Goal: Task Accomplishment & Management: Manage account settings

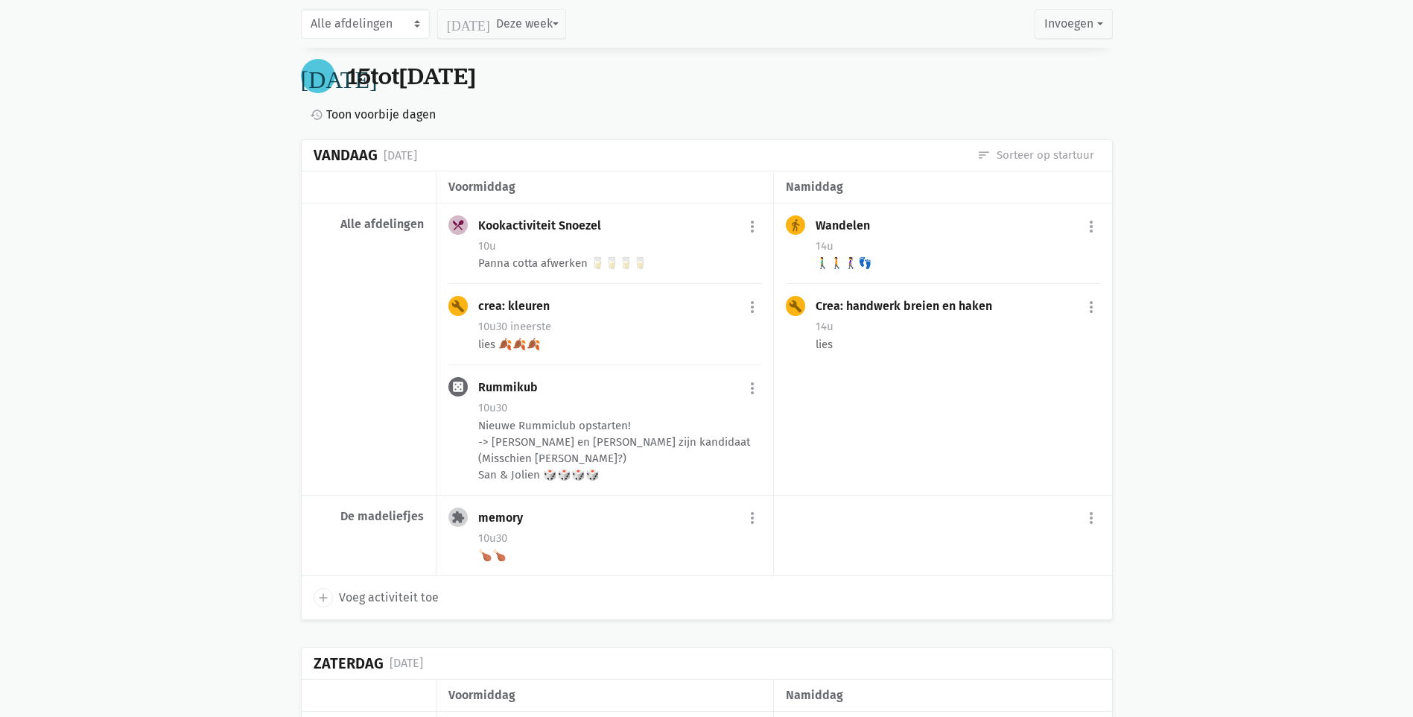
scroll to position [223, 0]
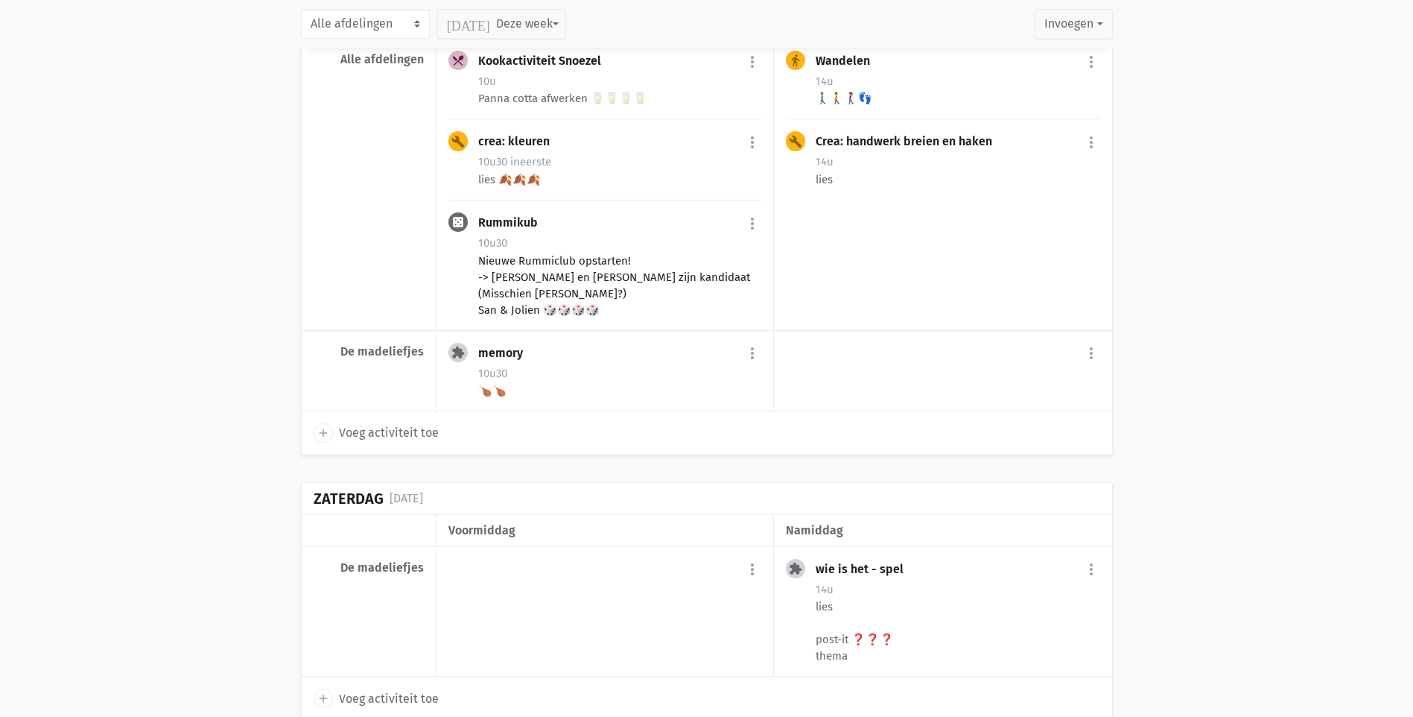
scroll to position [298, 0]
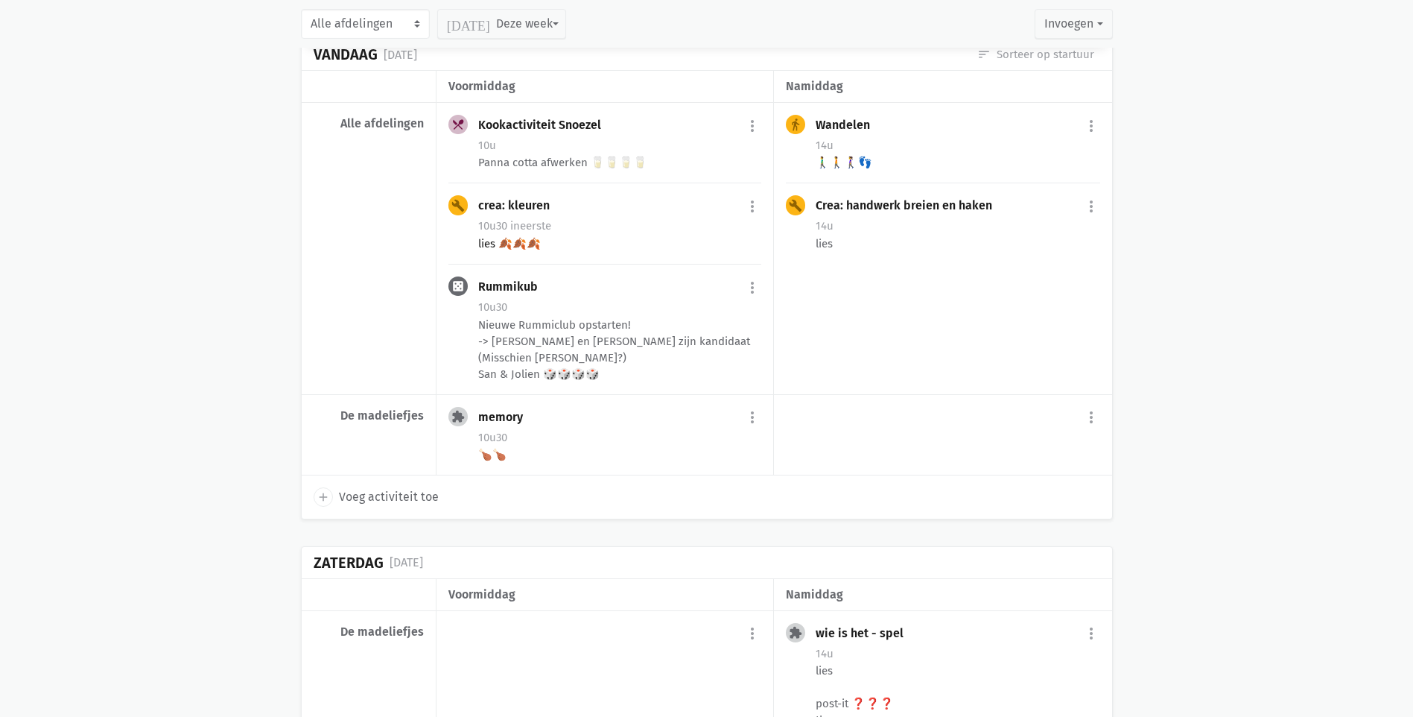
click at [531, 246] on div "lies 🍂🍂🍂" at bounding box center [619, 243] width 283 height 16
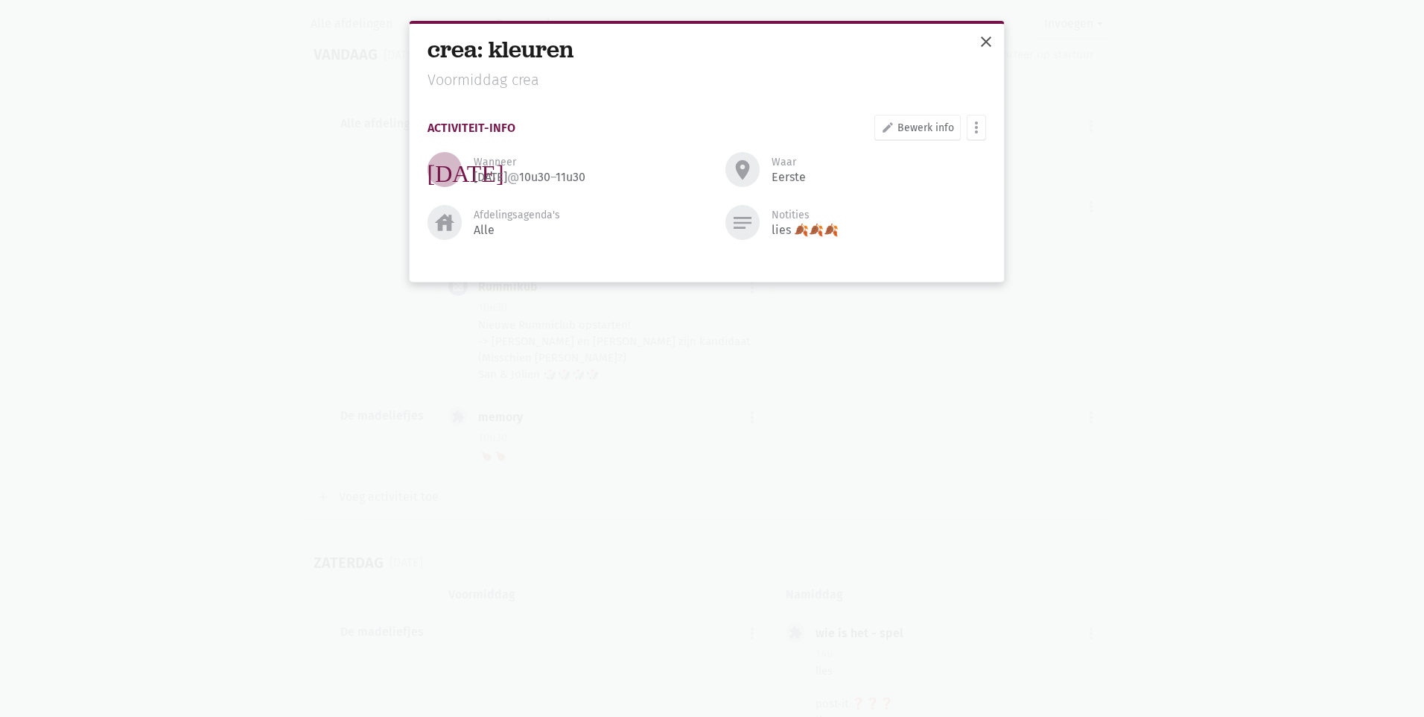
click at [991, 37] on span "close" at bounding box center [986, 42] width 18 height 18
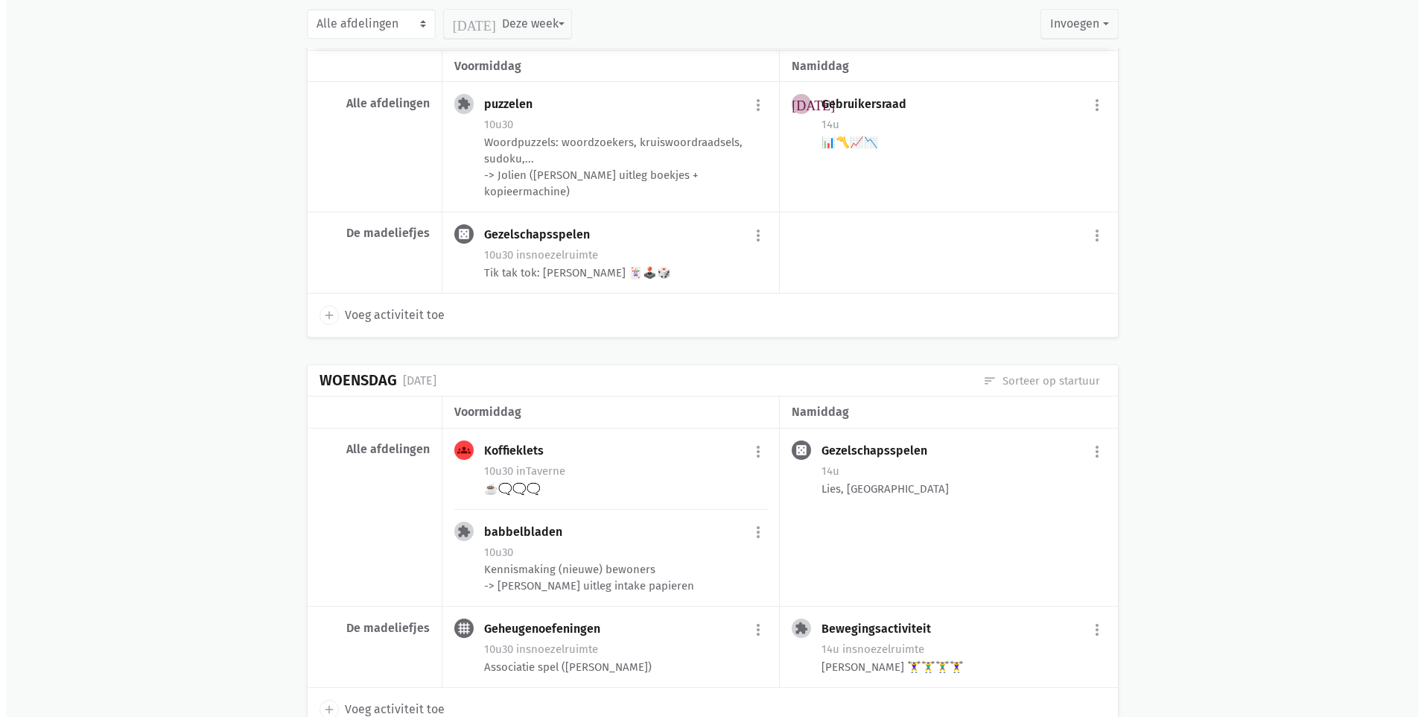
scroll to position [1713, 0]
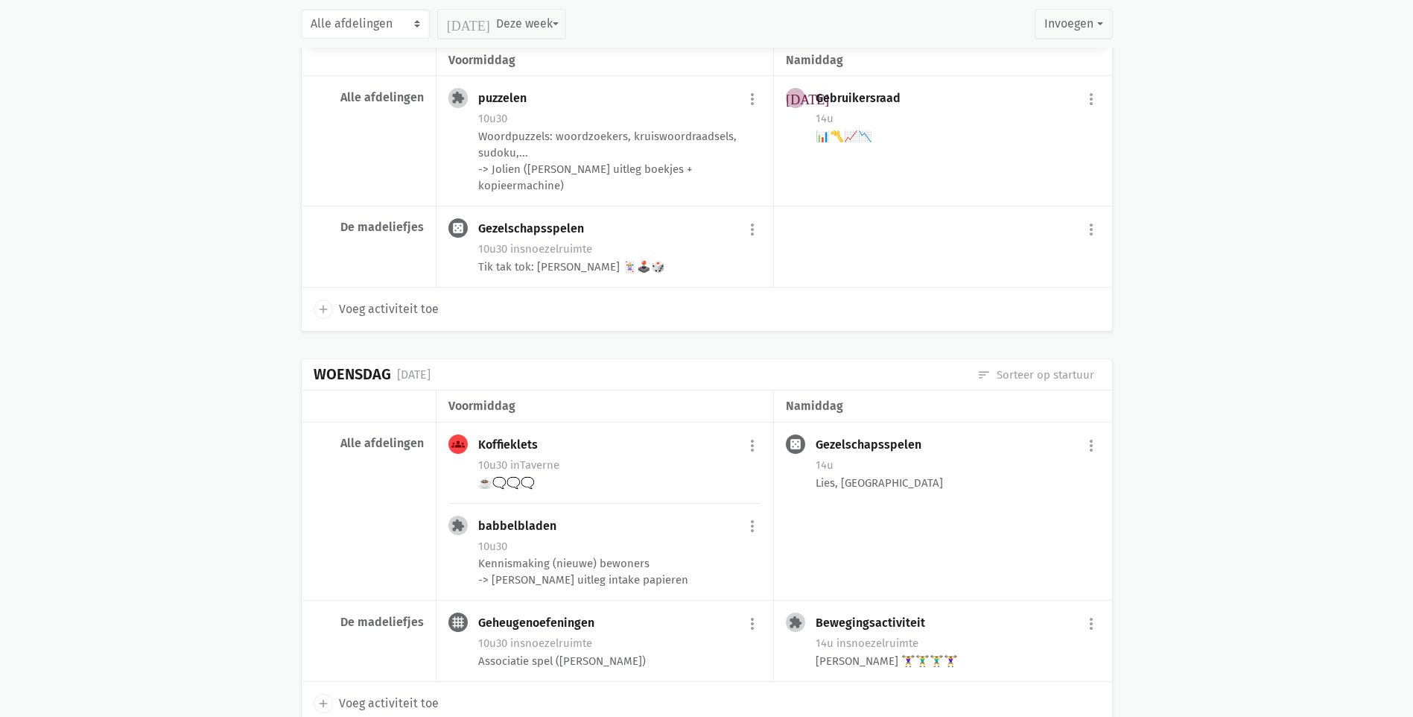
click at [402, 289] on div "add Voeg activiteit toe" at bounding box center [707, 309] width 811 height 43
click at [402, 298] on div "add Voeg activiteit toe" at bounding box center [707, 309] width 811 height 43
click at [404, 303] on span "Voeg activiteit toe" at bounding box center [389, 308] width 100 height 19
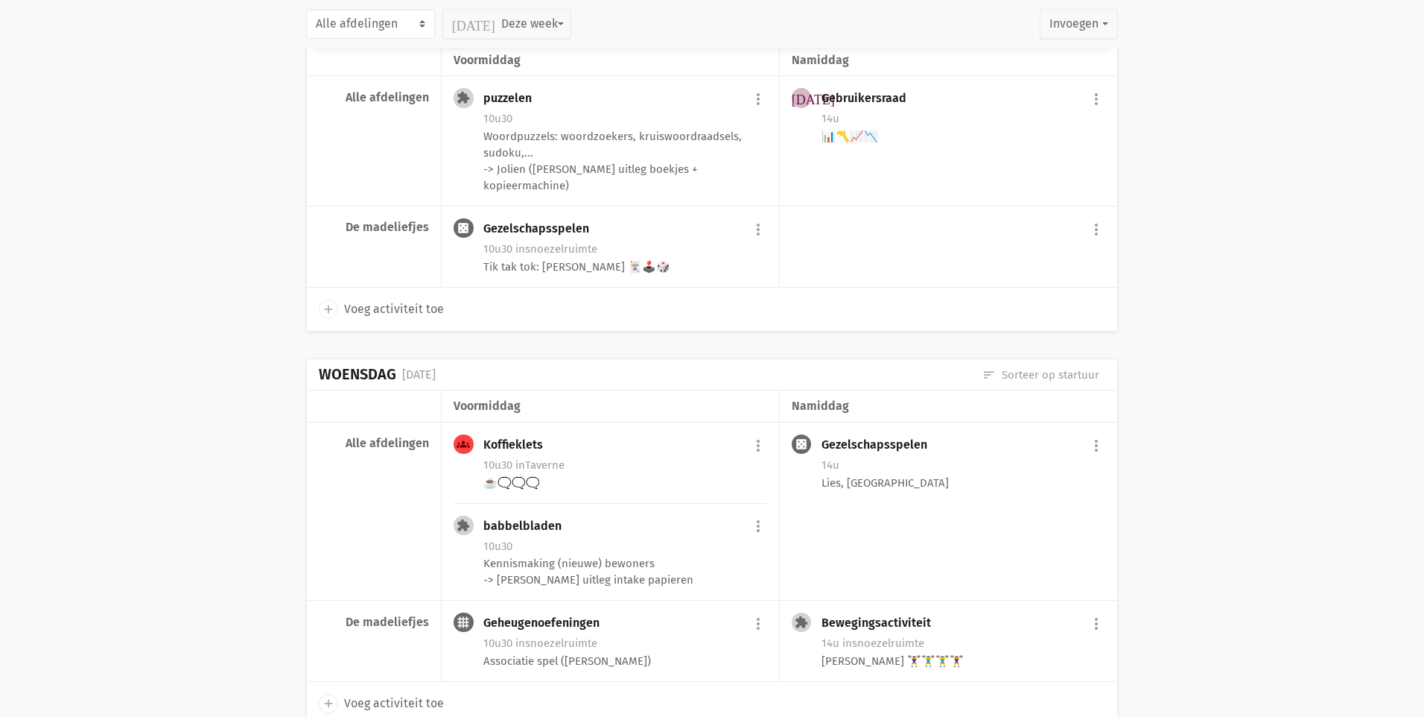
select select "14:00"
select select "15:00"
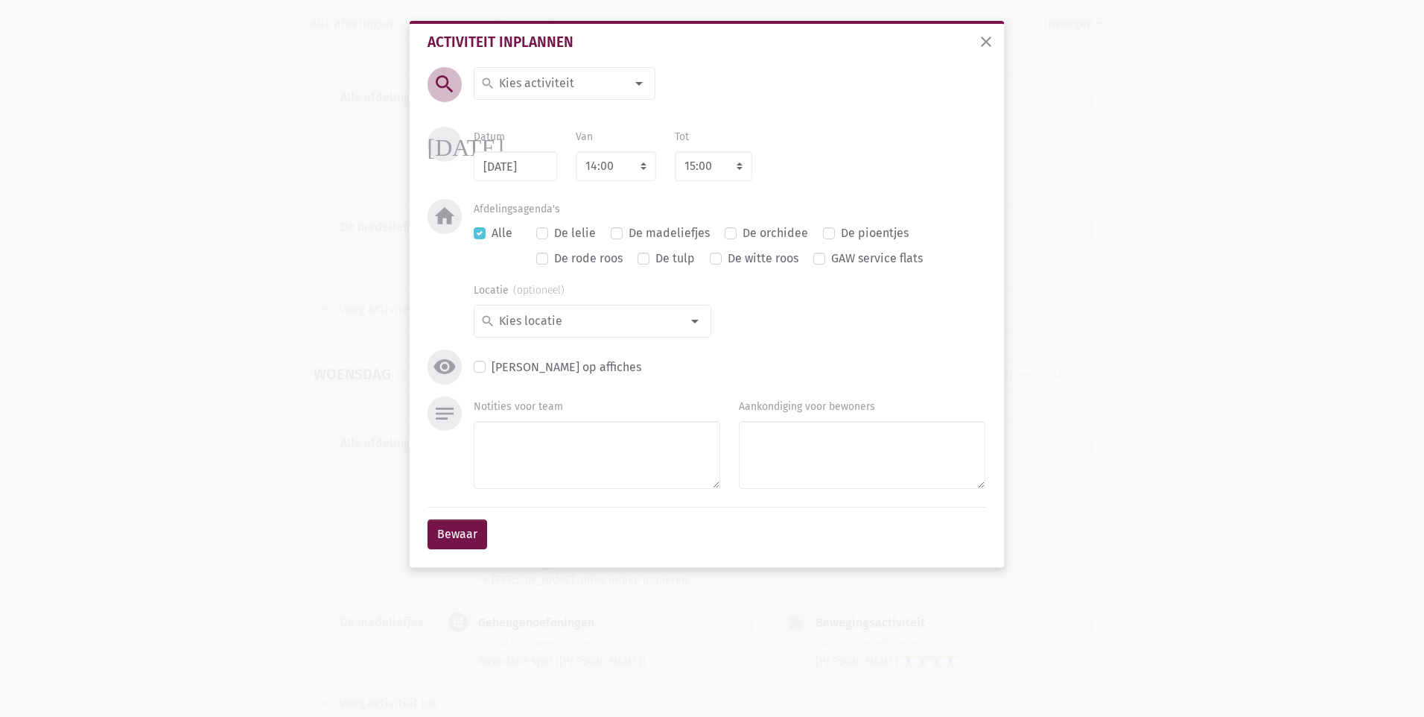
click at [544, 70] on div "search" at bounding box center [565, 83] width 182 height 33
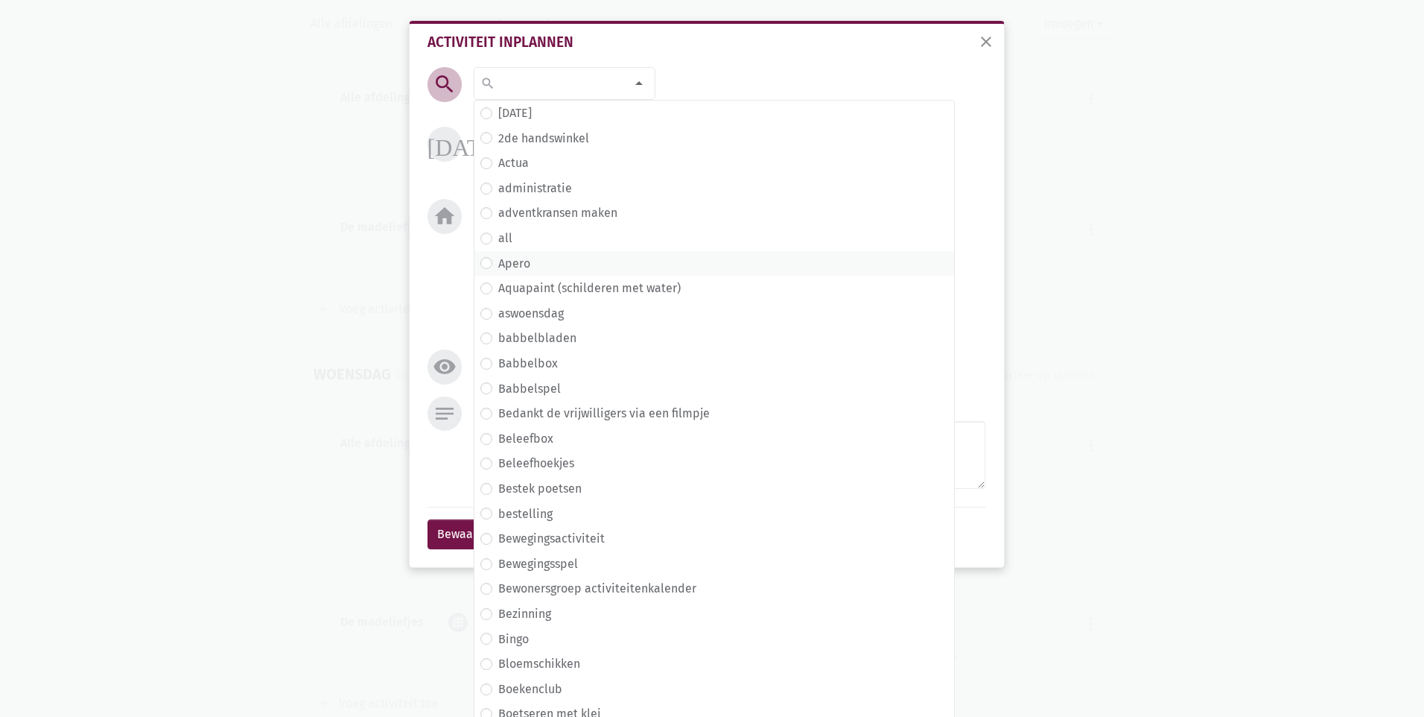
click at [555, 259] on span "Apero" at bounding box center [714, 263] width 468 height 19
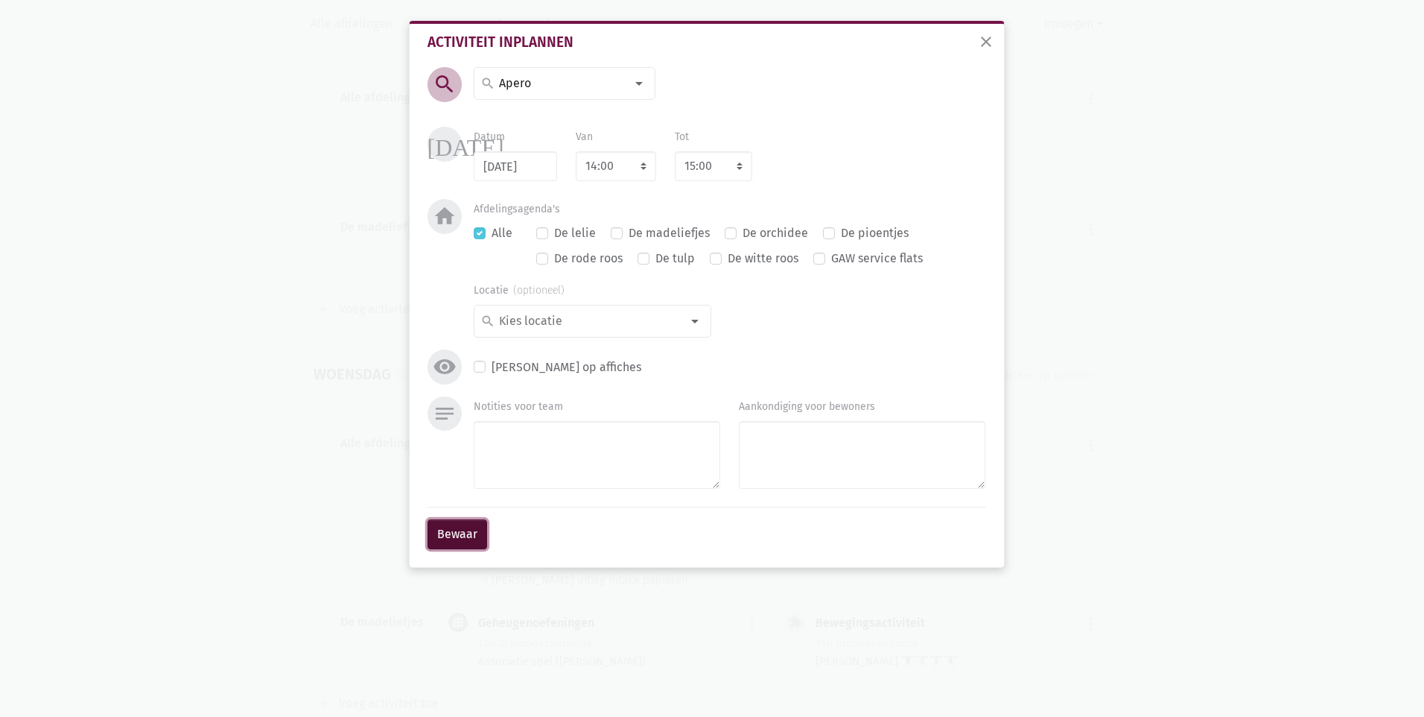
click at [466, 528] on button "Bewaar" at bounding box center [458, 534] width 60 height 30
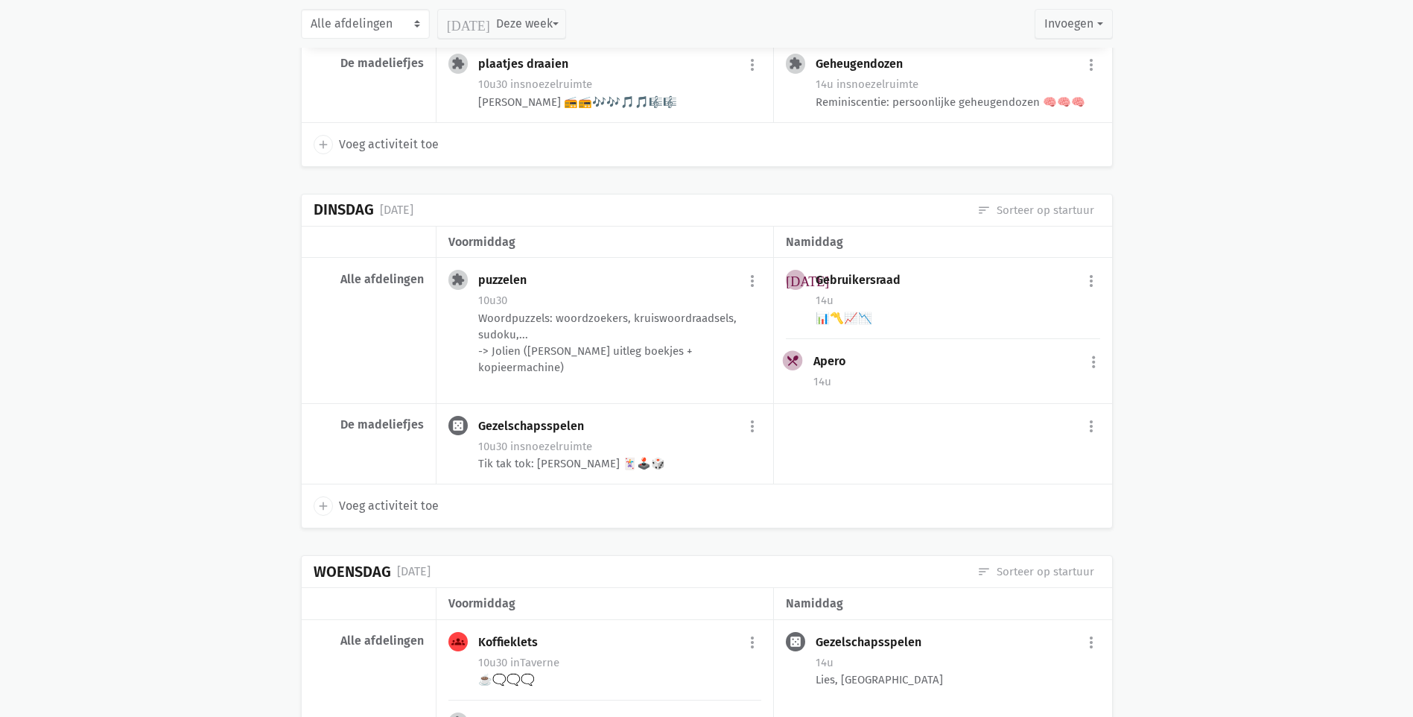
scroll to position [1515, 0]
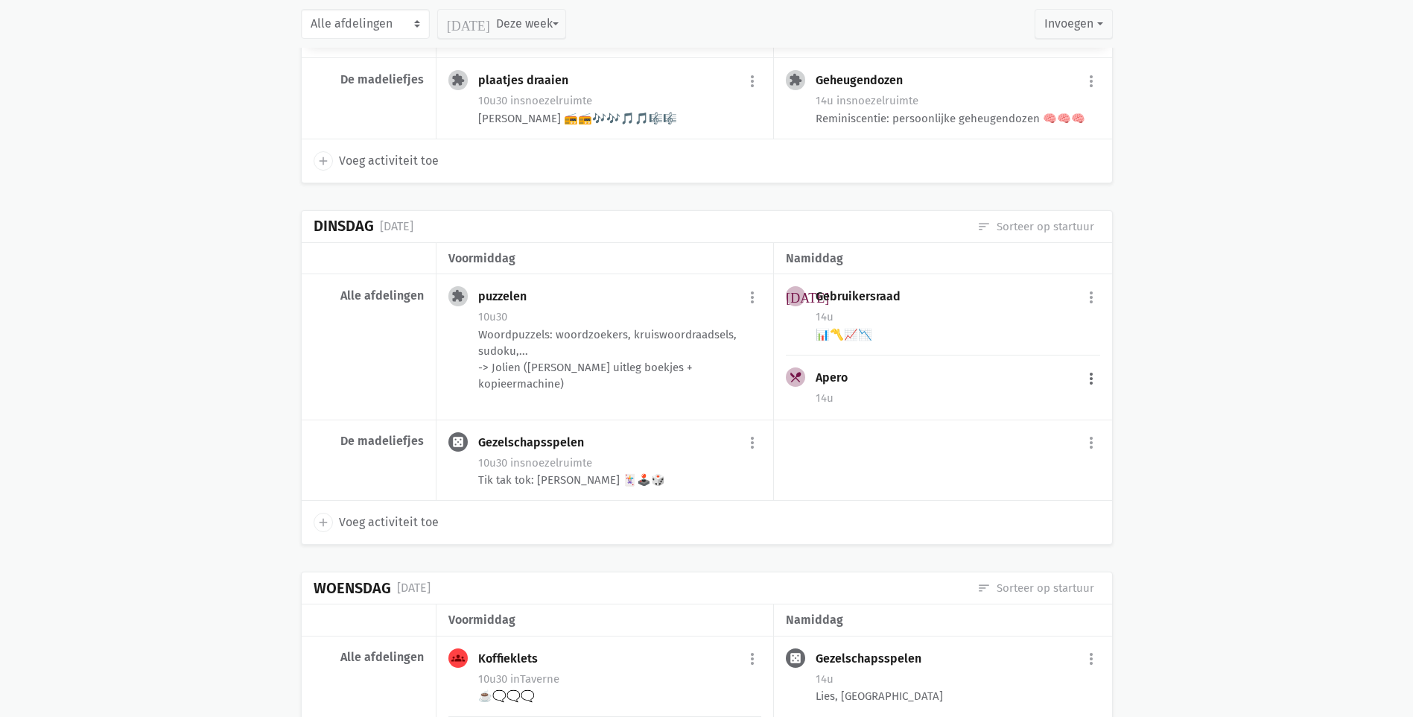
click at [1087, 392] on button "more_vert" at bounding box center [1091, 378] width 18 height 28
click at [1014, 536] on link "delete Verwijder" at bounding box center [1042, 522] width 153 height 25
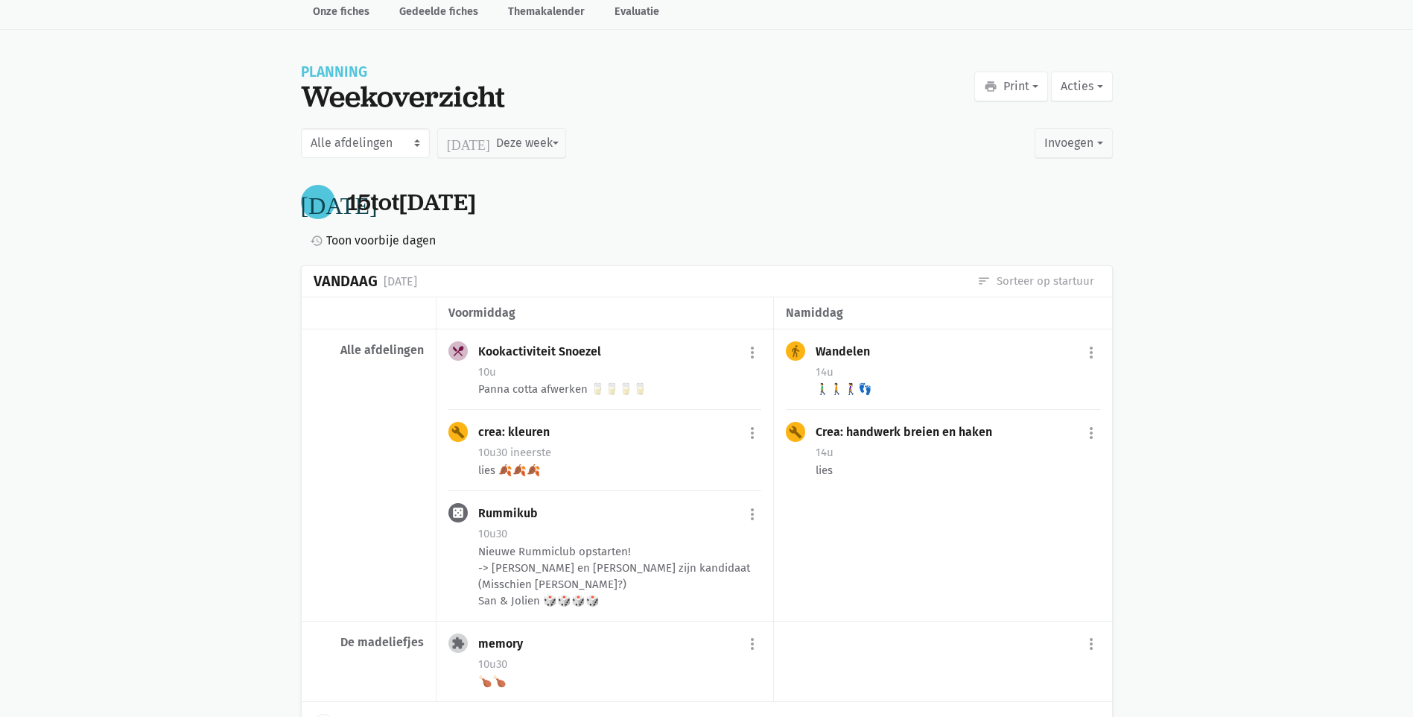
scroll to position [0, 0]
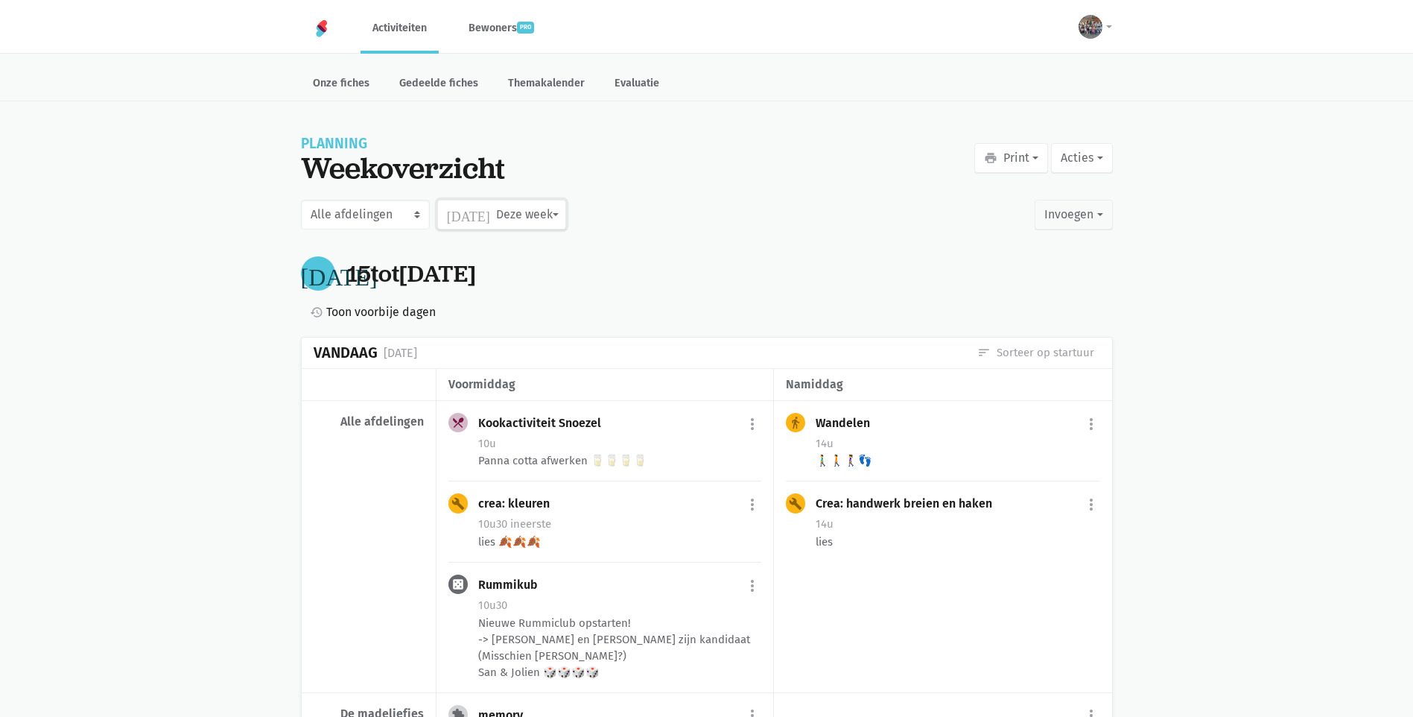
click at [495, 220] on button "[DATE] Deze week" at bounding box center [501, 215] width 129 height 30
click at [457, 359] on label "Oktober" at bounding box center [486, 352] width 97 height 25
click at [0, 0] on input "Oktober" at bounding box center [0, 0] width 0 height 0
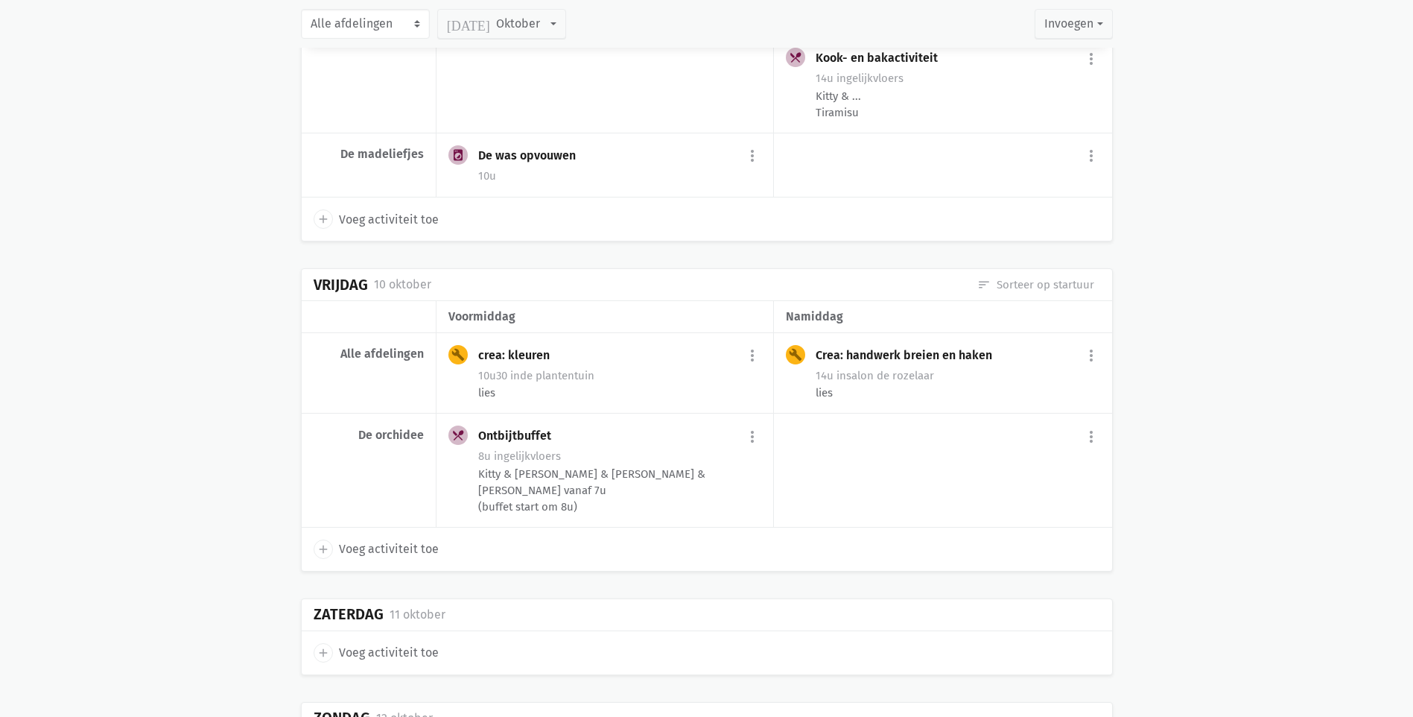
scroll to position [3983, 0]
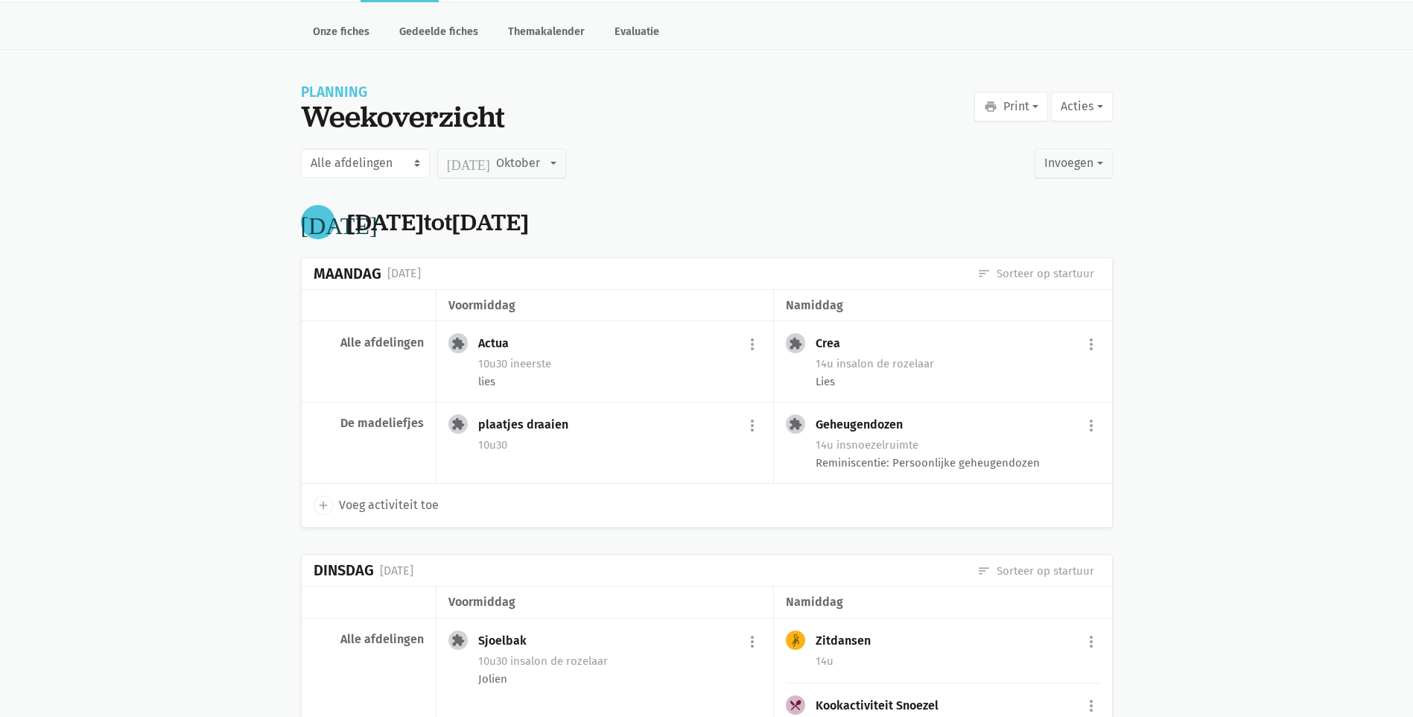
scroll to position [0, 0]
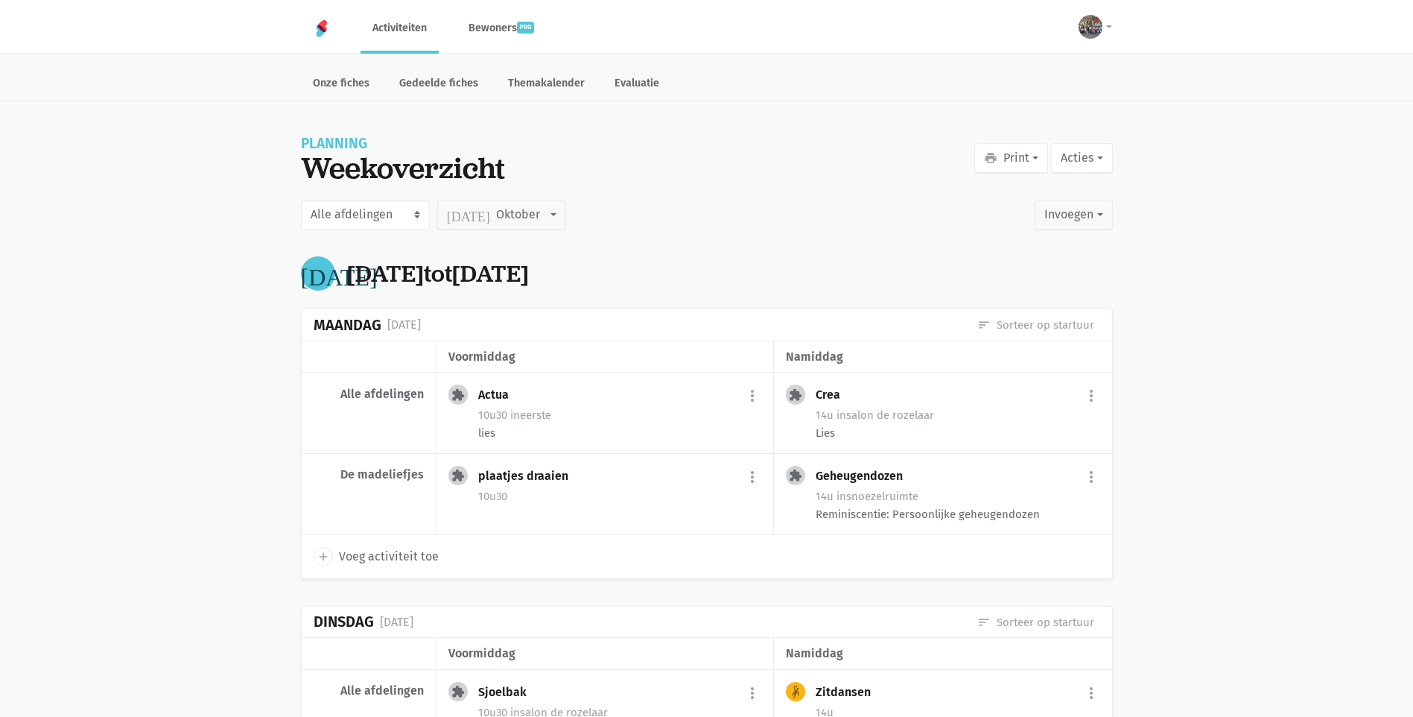
click at [492, 230] on div "[DATE] Oktober Juli [PERSON_NAME] September Deze week Oktober November December" at bounding box center [502, 215] width 136 height 36
click at [489, 226] on button "[DATE] Oktober" at bounding box center [501, 215] width 129 height 30
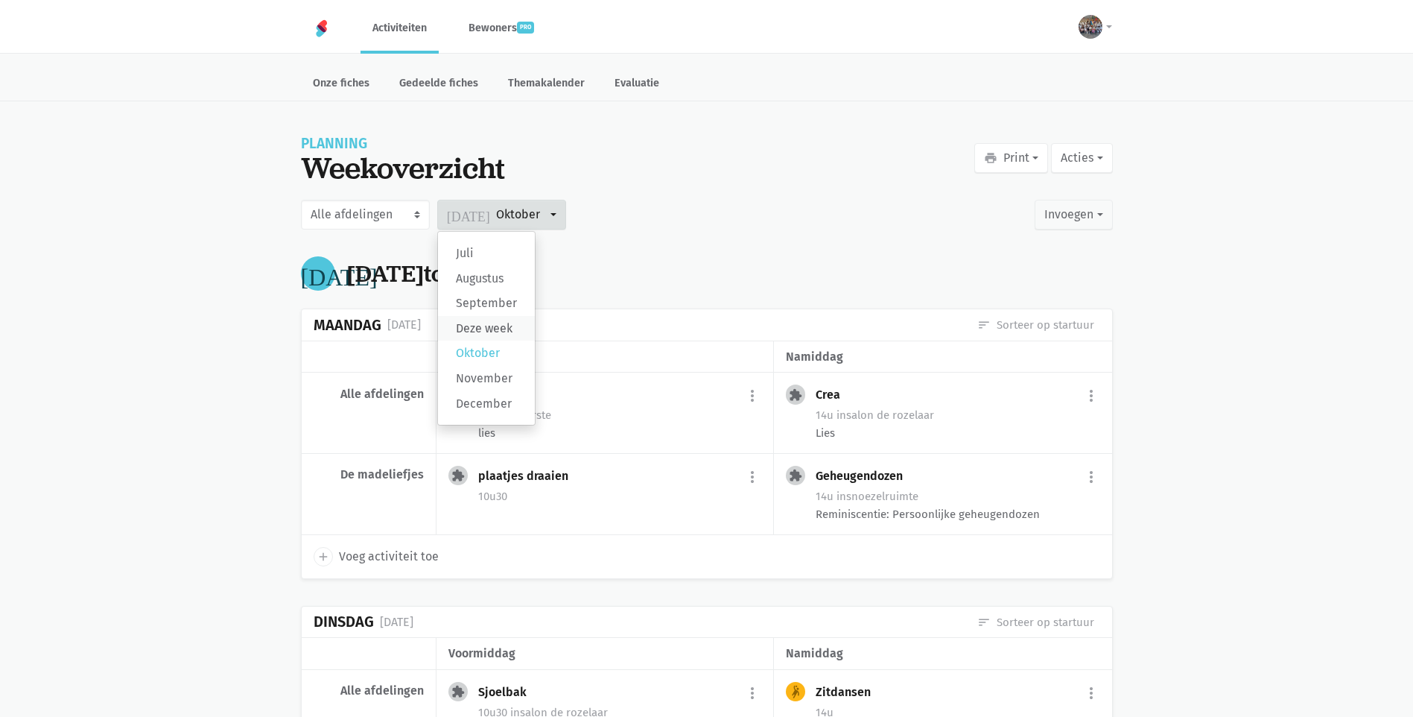
click at [475, 330] on label "Deze week" at bounding box center [486, 328] width 97 height 25
click at [0, 0] on input "Deze week" at bounding box center [0, 0] width 0 height 0
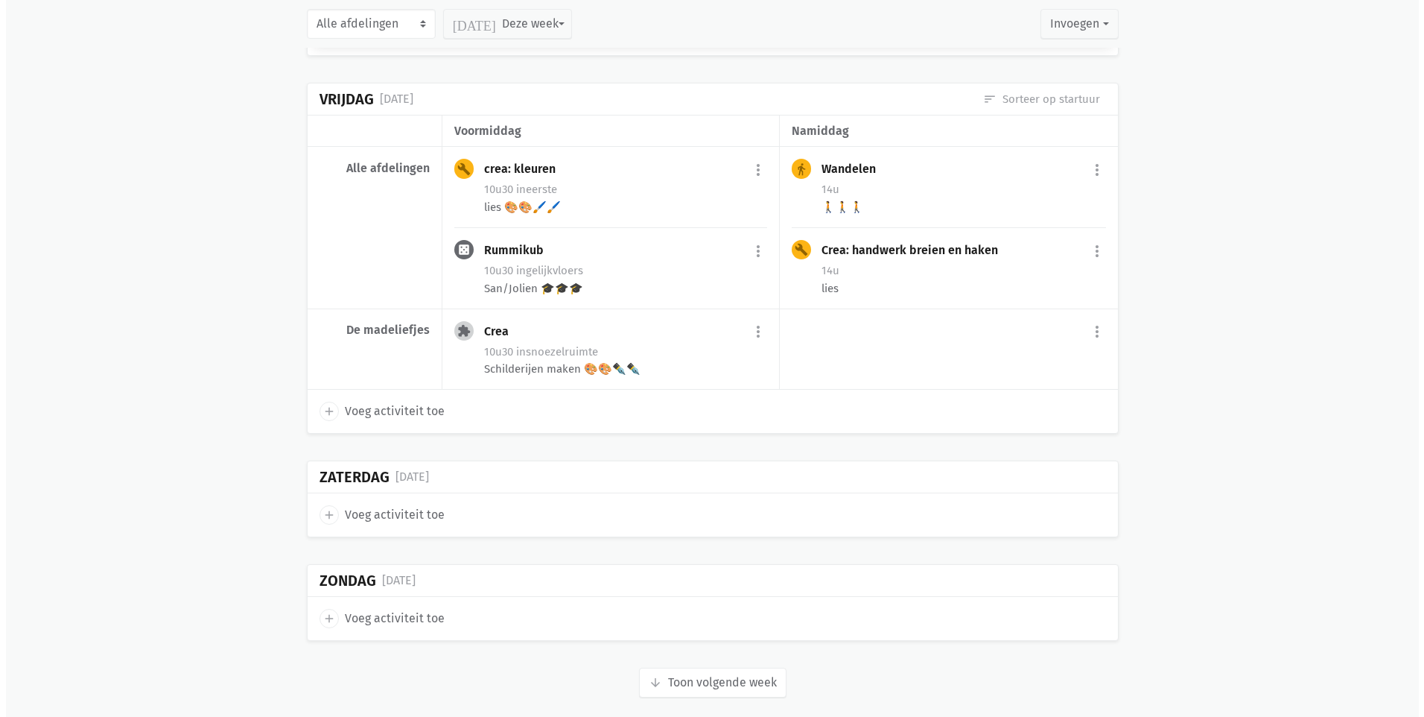
scroll to position [2810, 0]
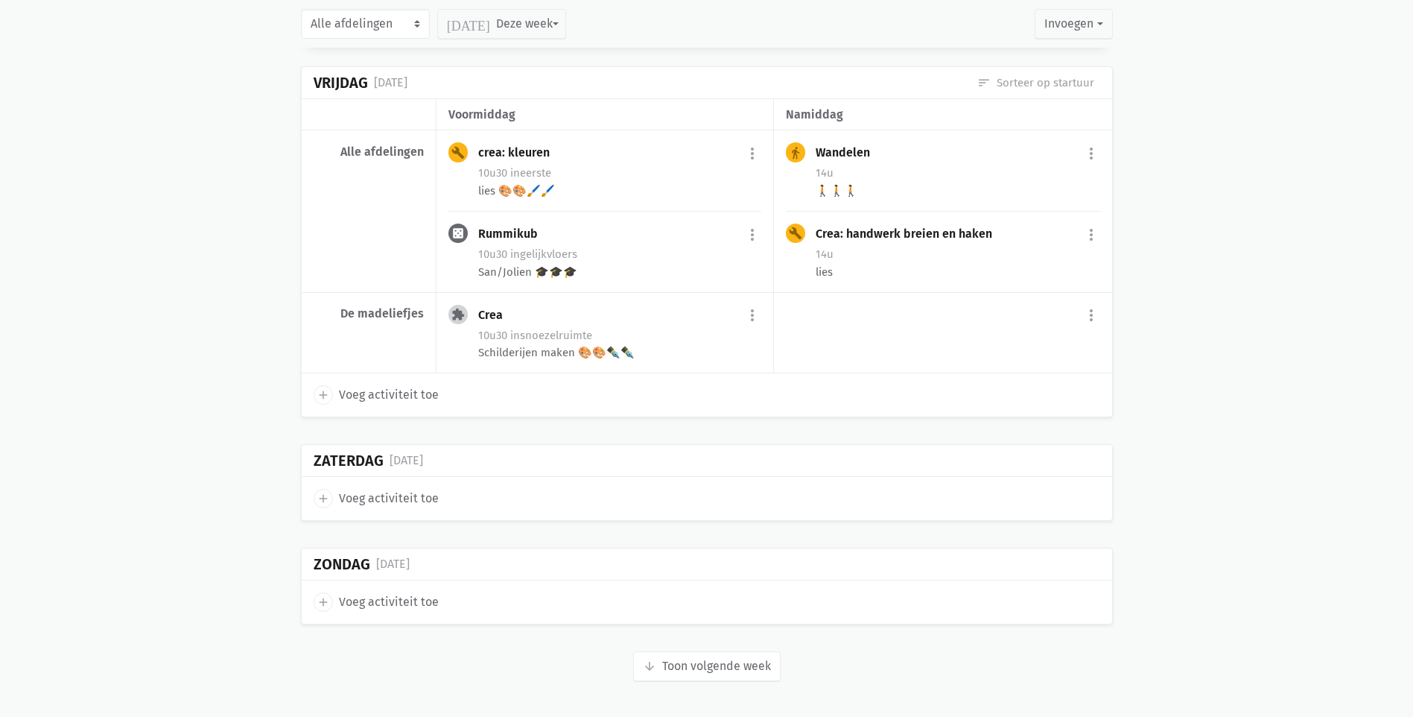
click at [332, 484] on div "add Voeg activiteit toe" at bounding box center [707, 498] width 811 height 43
click at [329, 490] on span "add" at bounding box center [323, 498] width 19 height 19
select select "14:00"
select select "15:00"
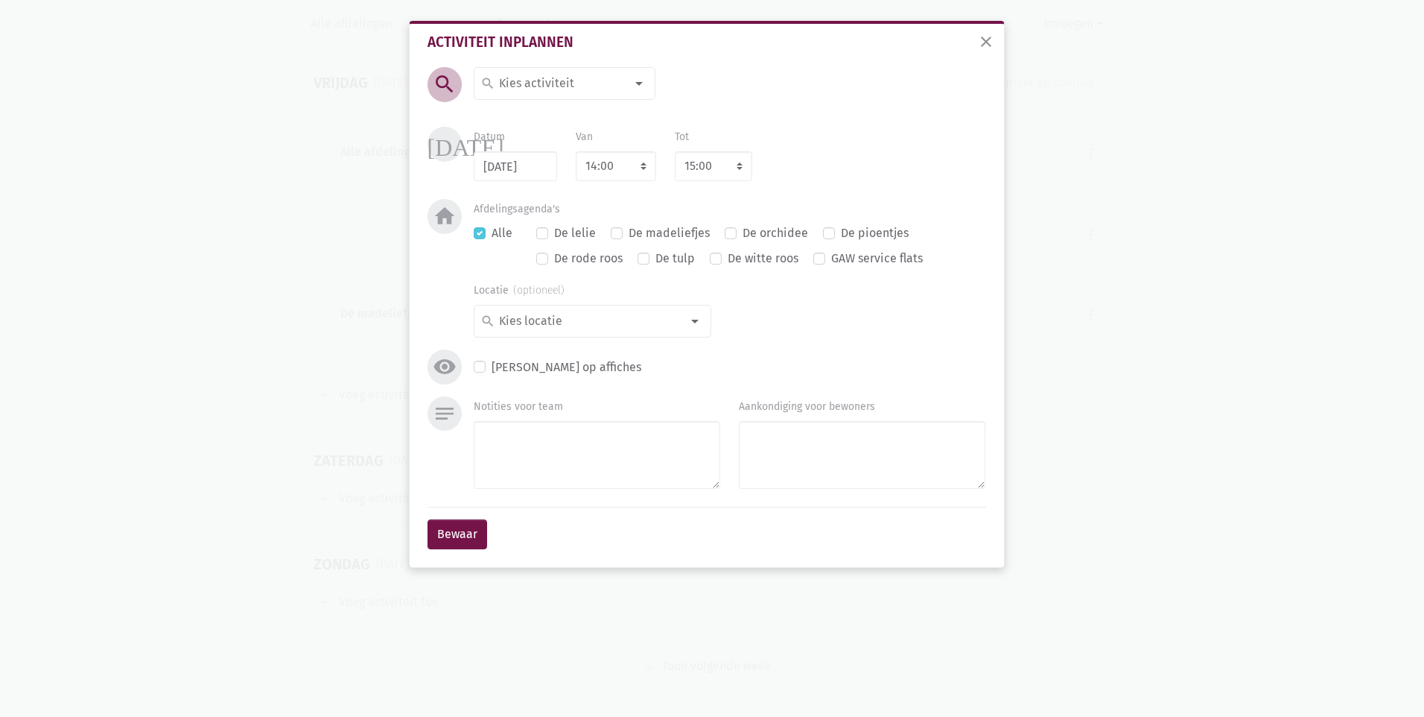
click at [531, 84] on input at bounding box center [561, 83] width 129 height 19
type input "rumm"
click at [525, 115] on label "Rummikub" at bounding box center [527, 113] width 59 height 19
click at [460, 545] on button "Bewaar" at bounding box center [458, 534] width 60 height 30
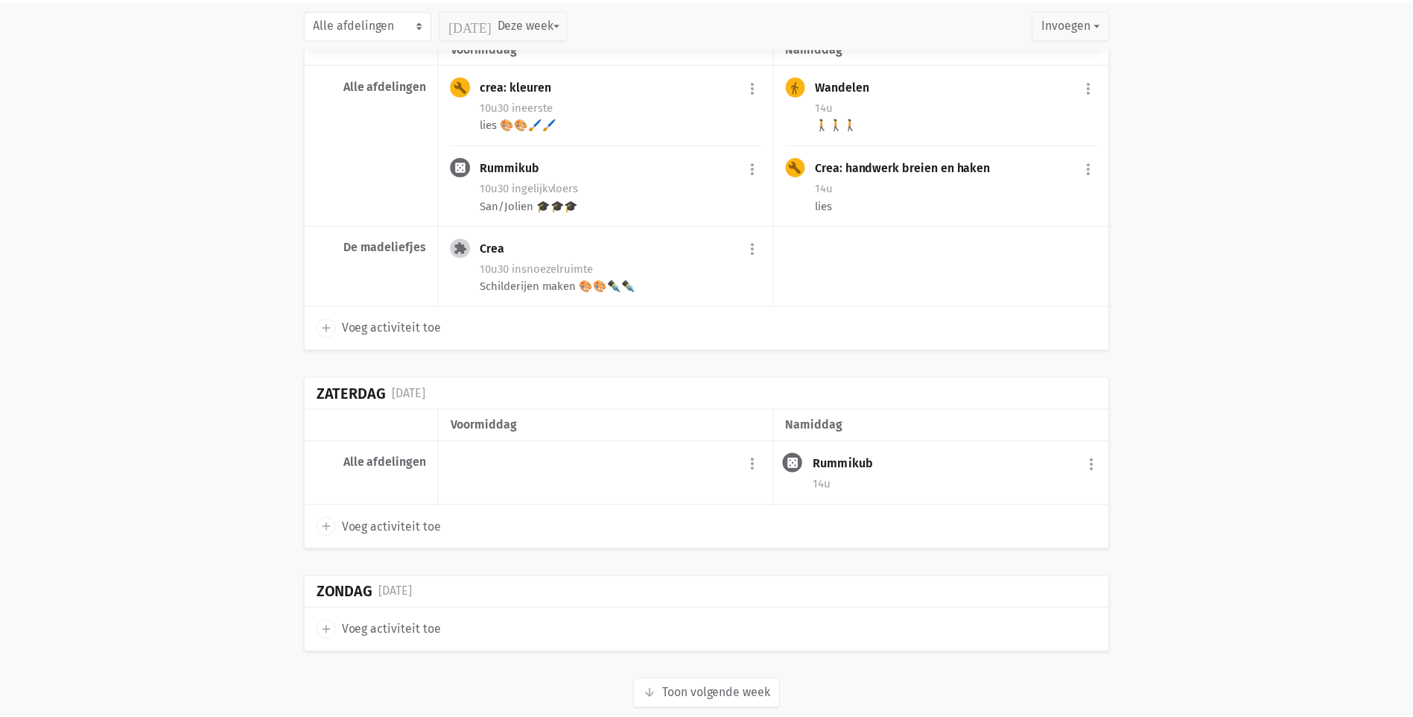
scroll to position [2906, 0]
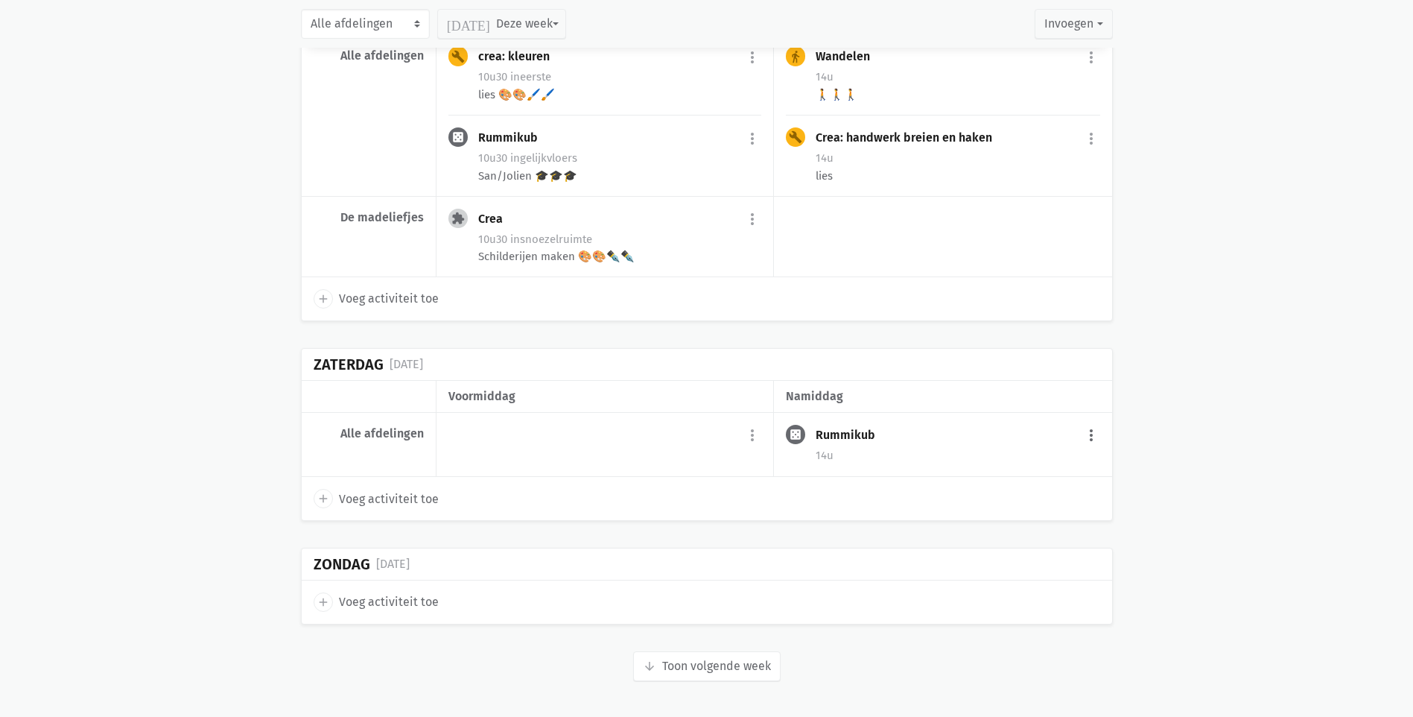
click at [1091, 440] on button "more_vert" at bounding box center [1091, 436] width 18 height 28
click at [1017, 578] on link "delete Verwijder" at bounding box center [1042, 580] width 153 height 25
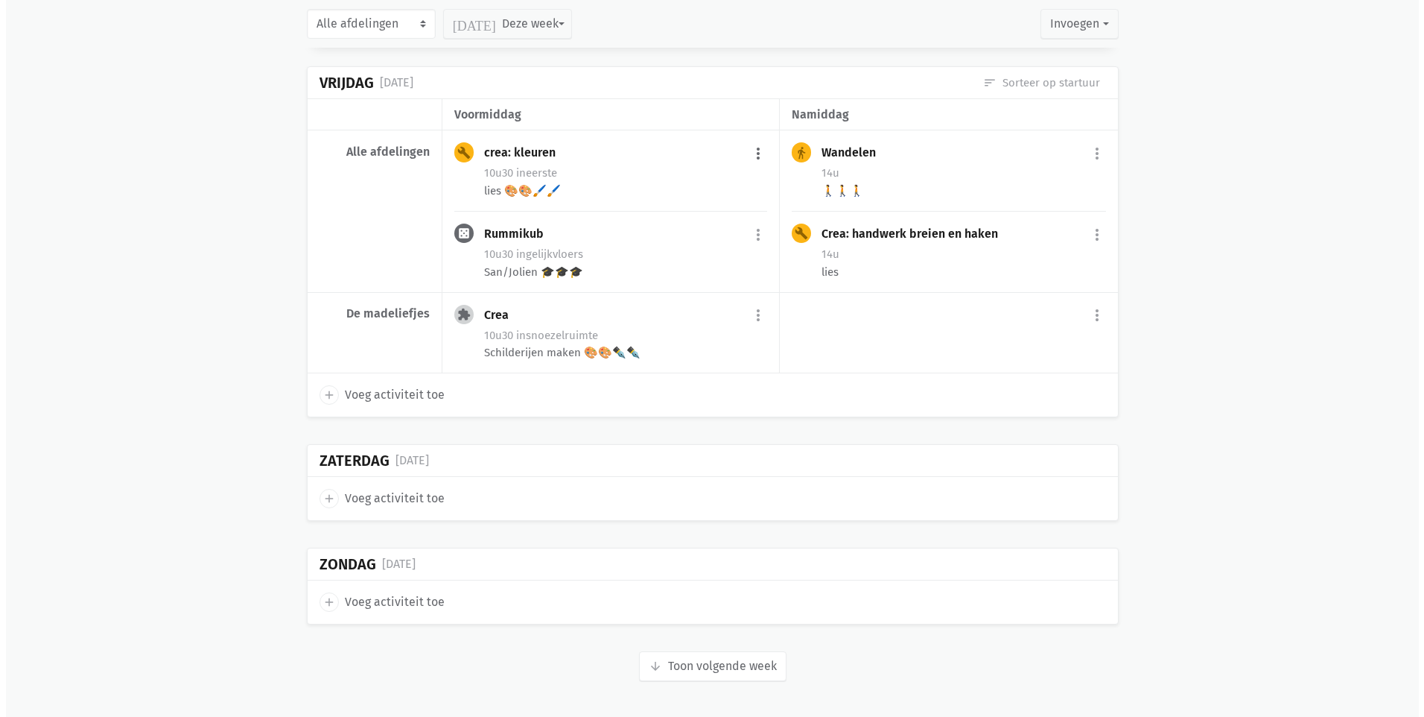
scroll to position [2810, 0]
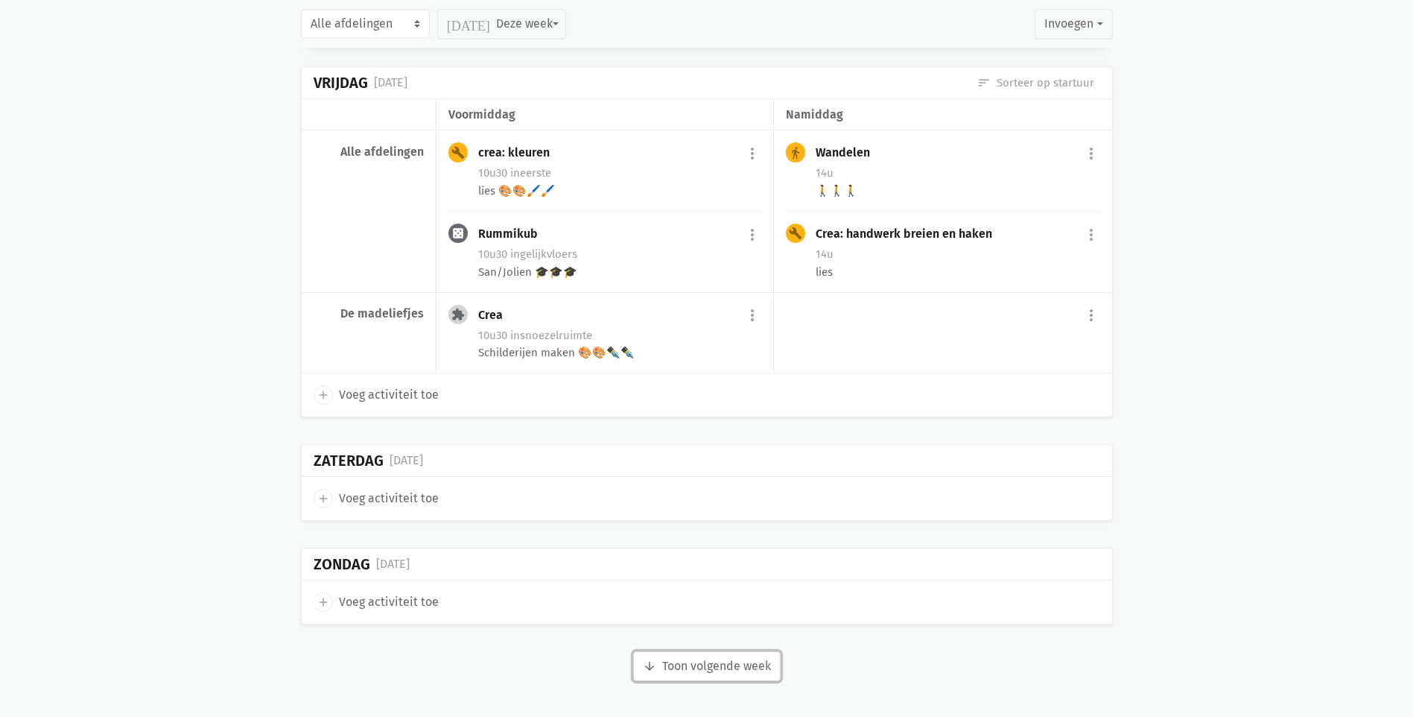
click at [680, 662] on button "arrow_downward Week wordt geladen Toon volgende week" at bounding box center [707, 666] width 148 height 30
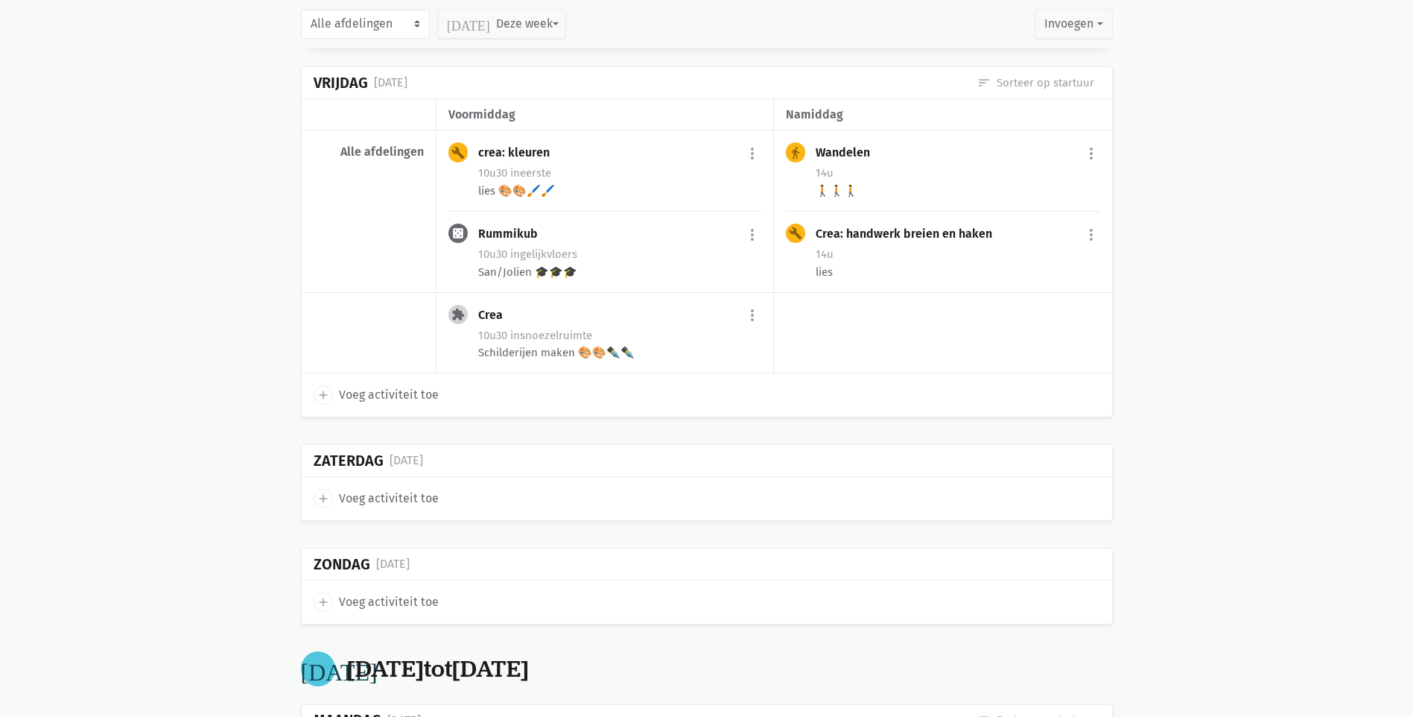
click at [402, 402] on span "Voeg activiteit toe" at bounding box center [389, 394] width 100 height 19
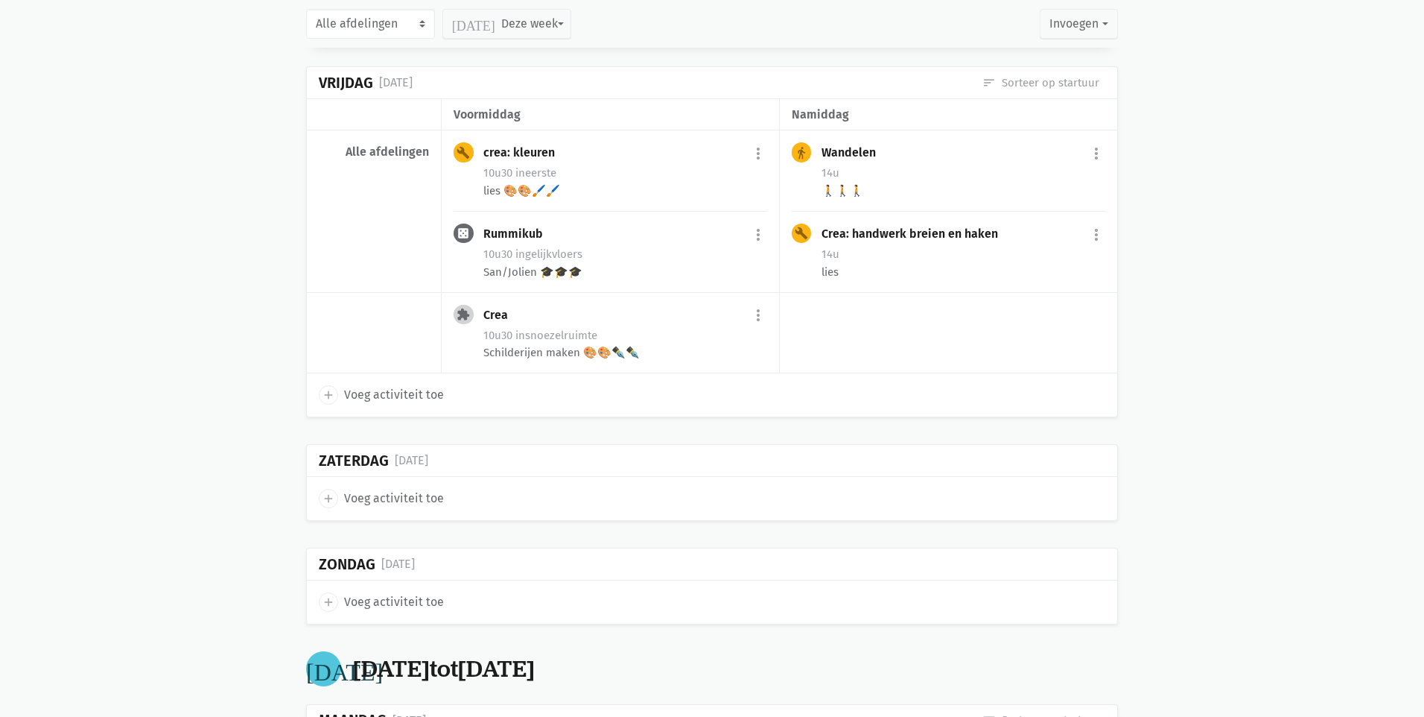
select select "14:00"
select select "15:00"
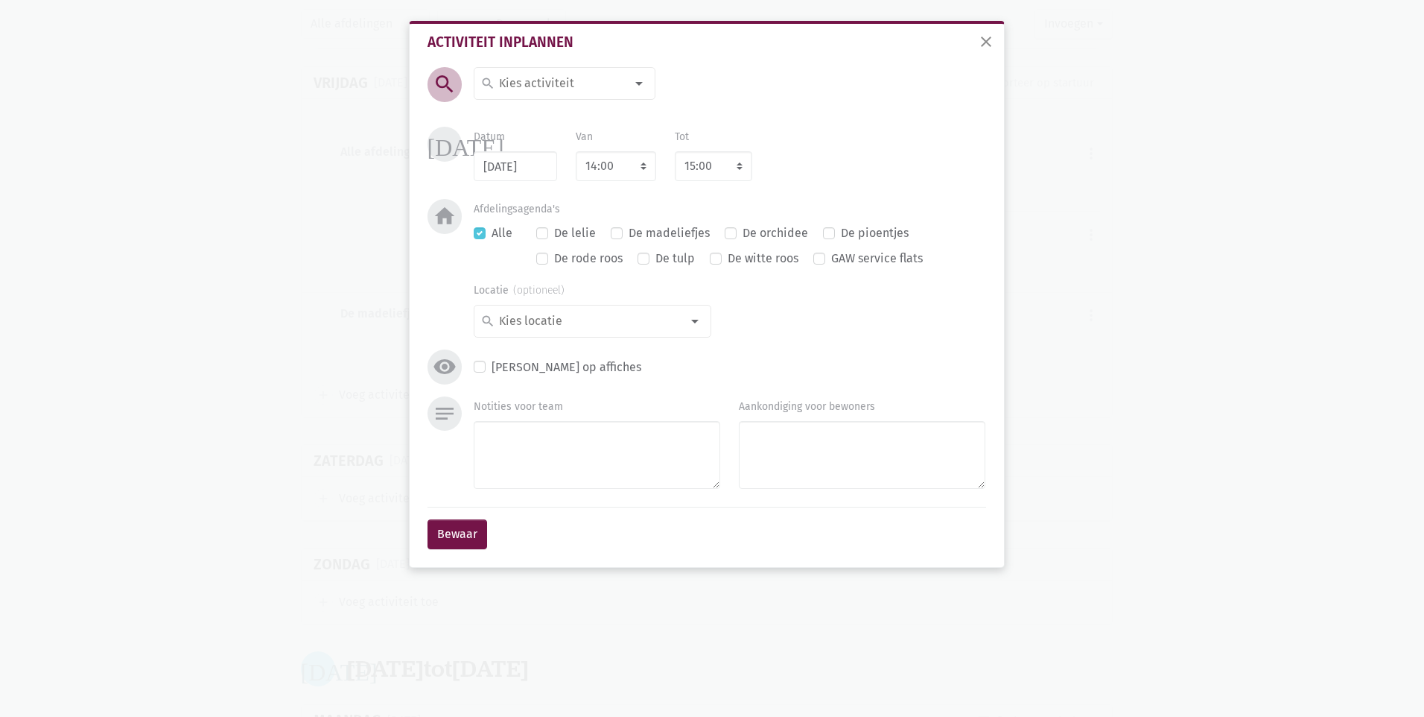
click at [510, 89] on input at bounding box center [561, 83] width 129 height 19
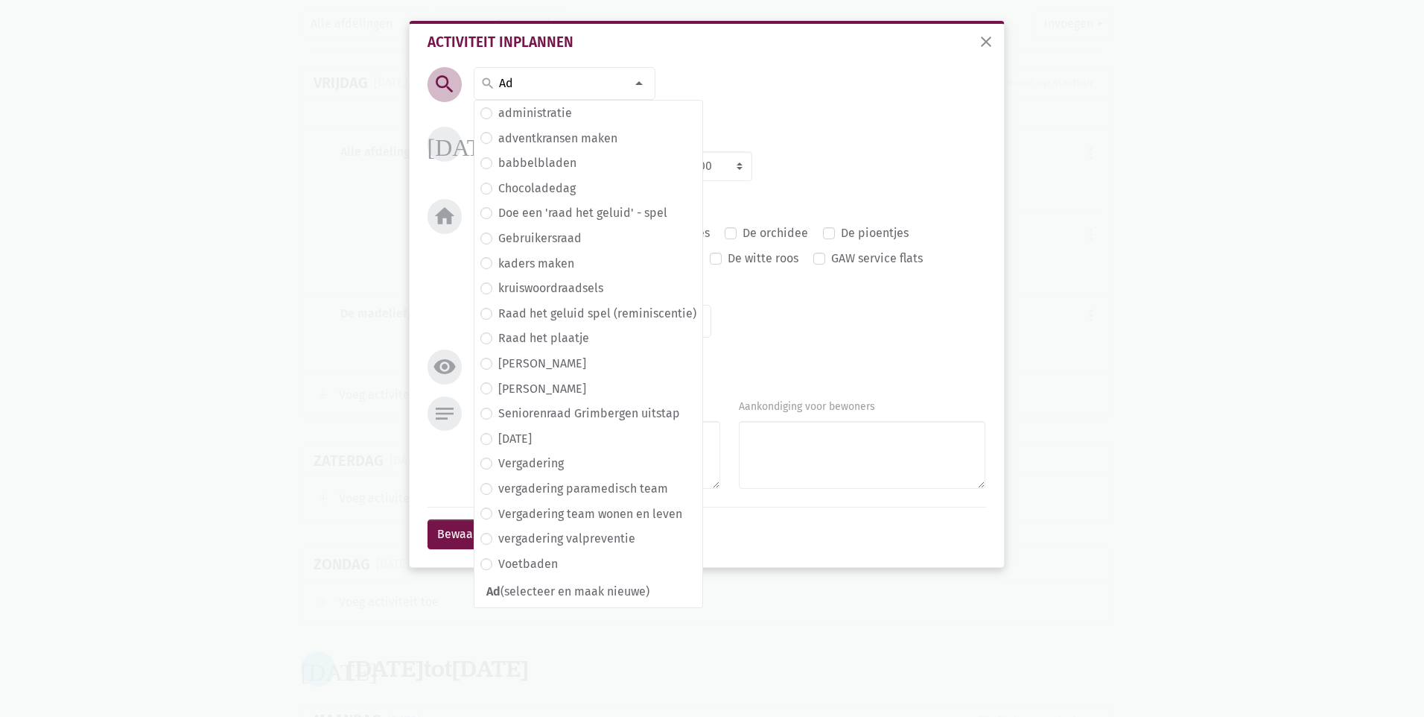
type input "A"
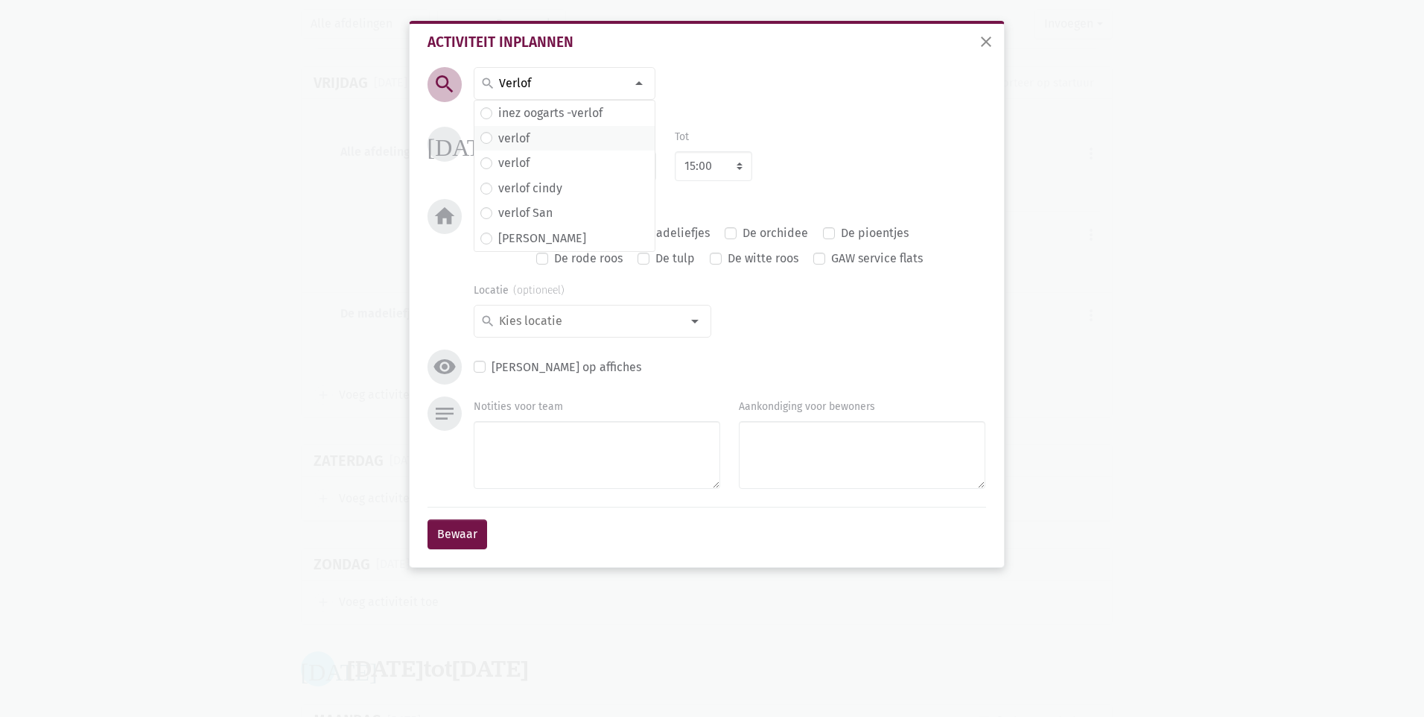
type input "Verlof"
click at [515, 138] on label "verlof" at bounding box center [513, 138] width 31 height 19
click at [619, 165] on select "7:00 7:15 7:30 7:45 8:00 8:15 8:30 8:45 9:00 9:15 9:30 9:45 10:00 10:15 10:30 1…" at bounding box center [616, 166] width 80 height 30
select select "9:00"
click at [576, 151] on select "7:00 7:15 7:30 7:45 8:00 8:15 8:30 8:45 9:00 9:15 9:30 9:45 10:00 10:15 10:30 1…" at bounding box center [616, 166] width 80 height 30
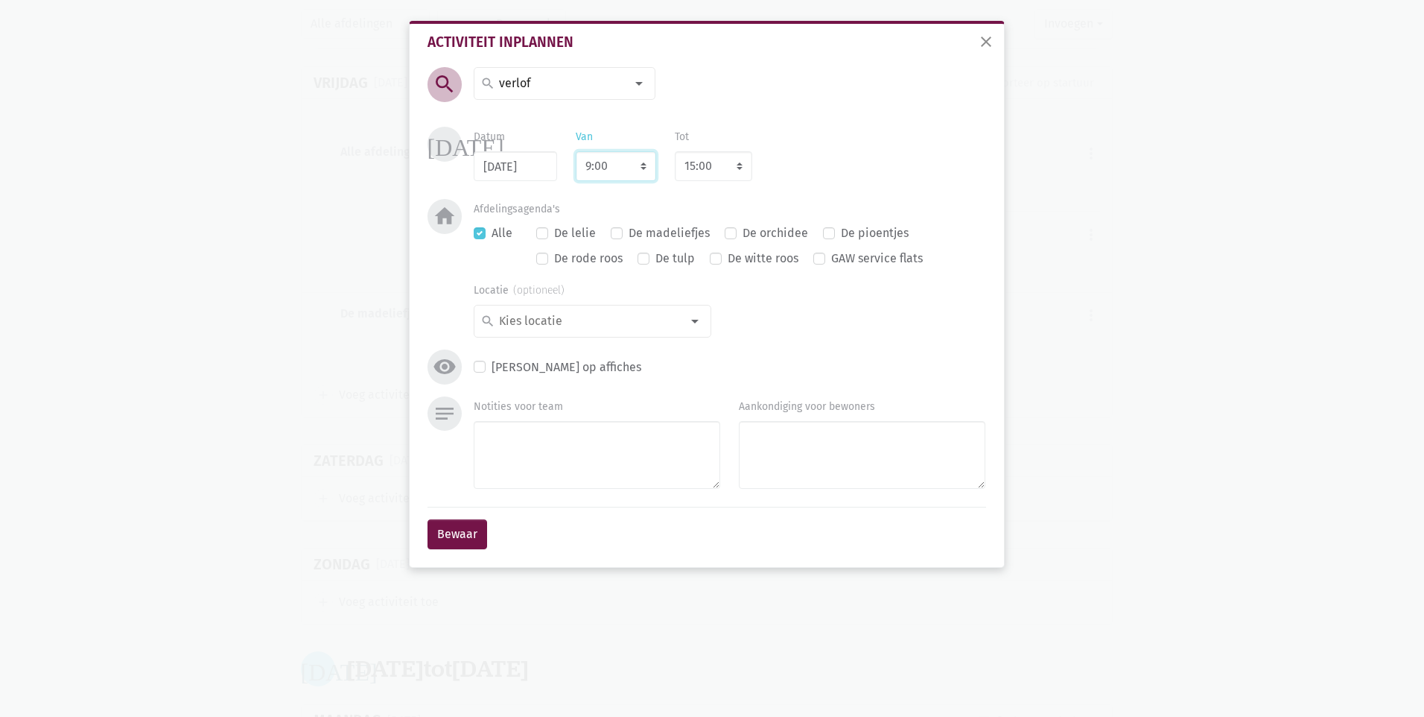
select select "10:00"
click at [699, 160] on select "8:00 8:15 8:30 8:45 9:00 9:15 9:30 9:45 10:00 10:15 10:30 10:45 11:00 11:15 11:…" at bounding box center [713, 166] width 77 height 30
select select "18:00"
click at [675, 151] on select "8:00 8:15 8:30 8:45 9:00 9:15 9:30 9:45 10:00 10:15 10:30 10:45 11:00 11:15 11:…" at bounding box center [713, 166] width 77 height 30
click at [557, 449] on textarea "Notities voor team" at bounding box center [597, 455] width 247 height 68
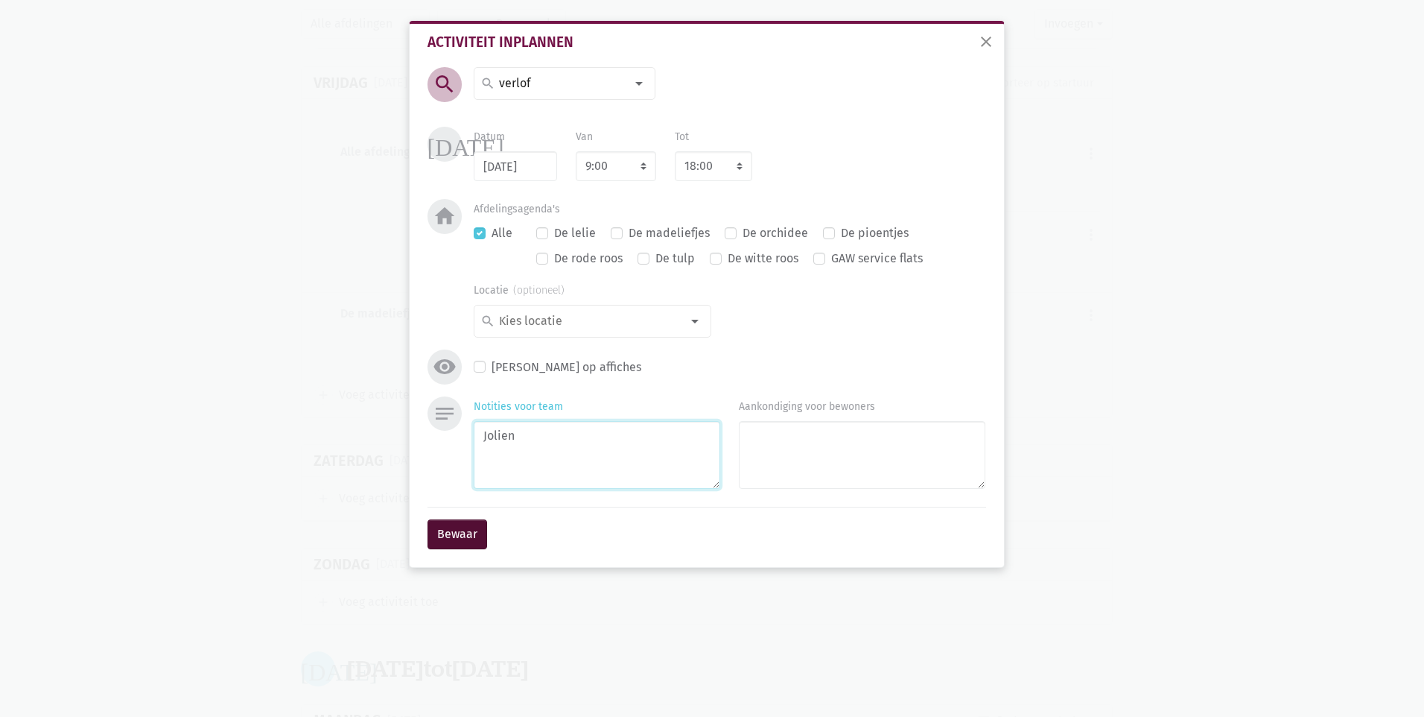
type textarea "Jolien"
click at [471, 540] on button "Bewaar" at bounding box center [458, 534] width 60 height 30
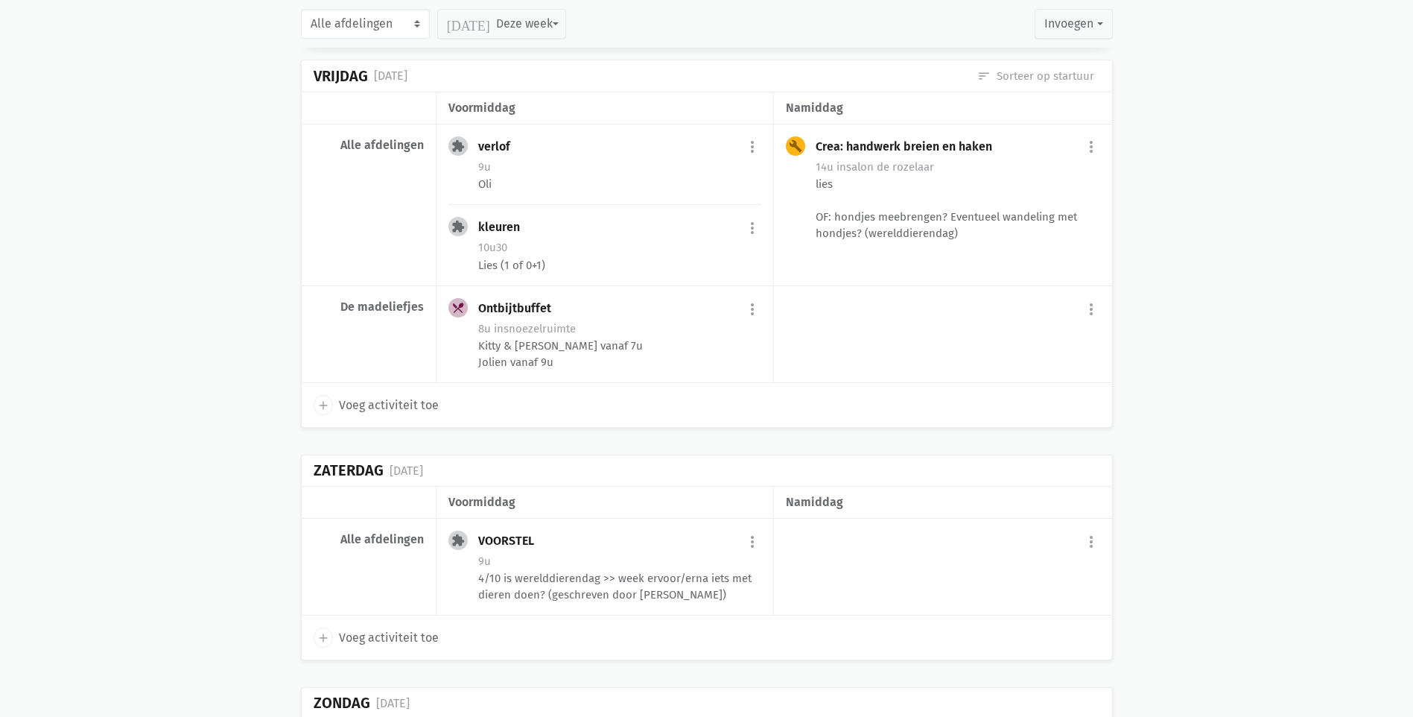
scroll to position [5169, 0]
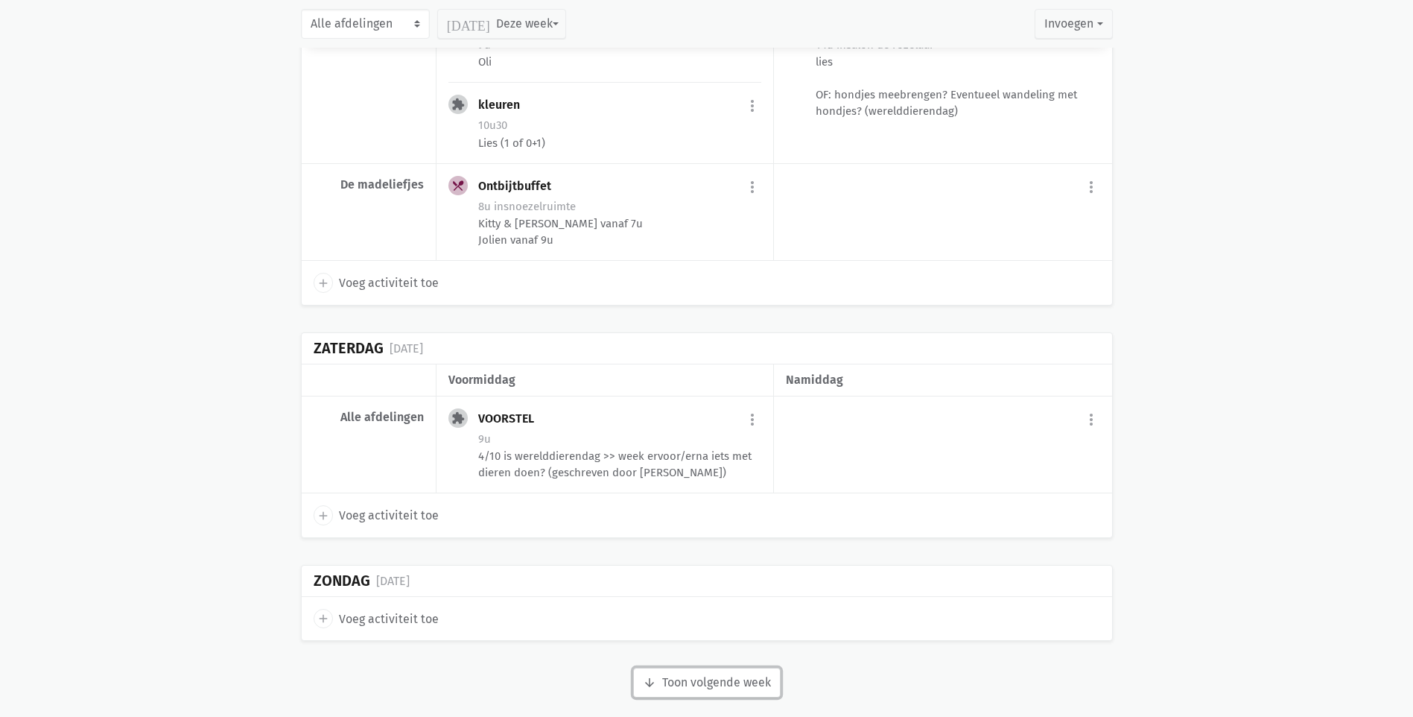
click at [662, 667] on button "arrow_downward Week wordt geladen Toon volgende week" at bounding box center [707, 682] width 148 height 30
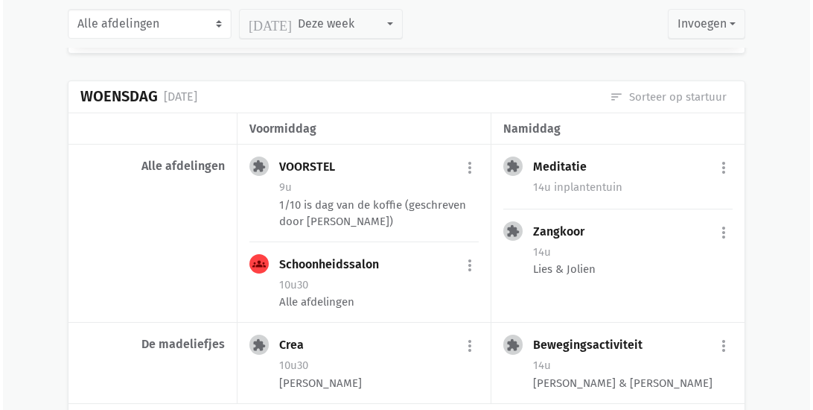
scroll to position [4265, 0]
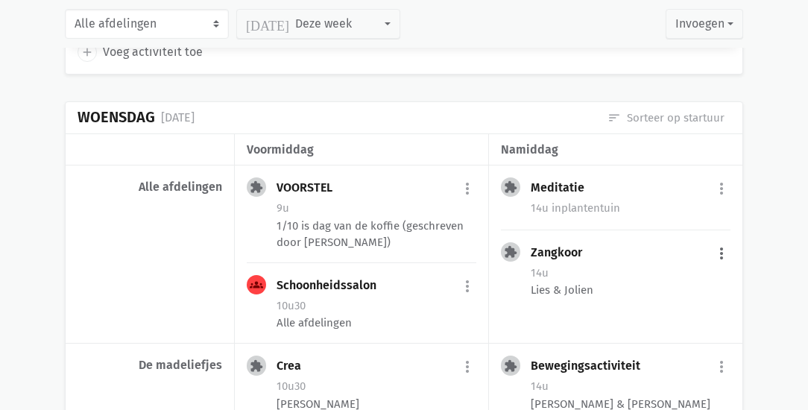
click at [724, 239] on button "more_vert" at bounding box center [721, 253] width 18 height 28
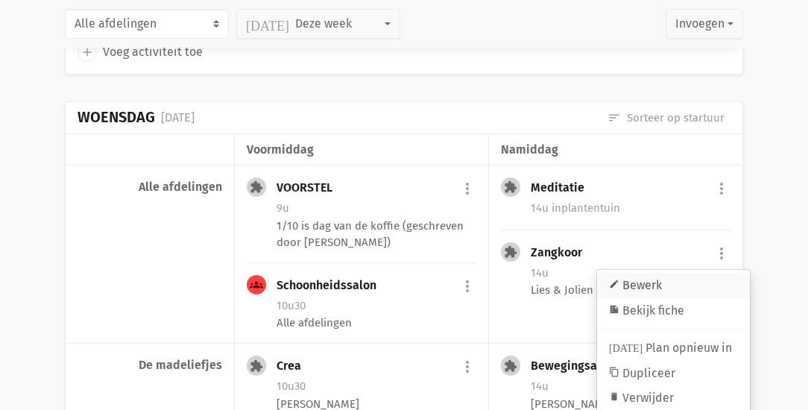
click at [659, 273] on link "edit Bewerk" at bounding box center [673, 285] width 153 height 25
select select "14:00"
select select "15:00"
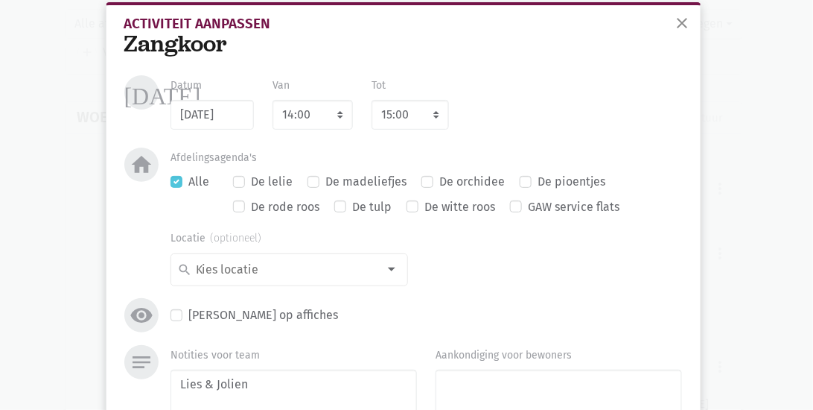
scroll to position [139, 0]
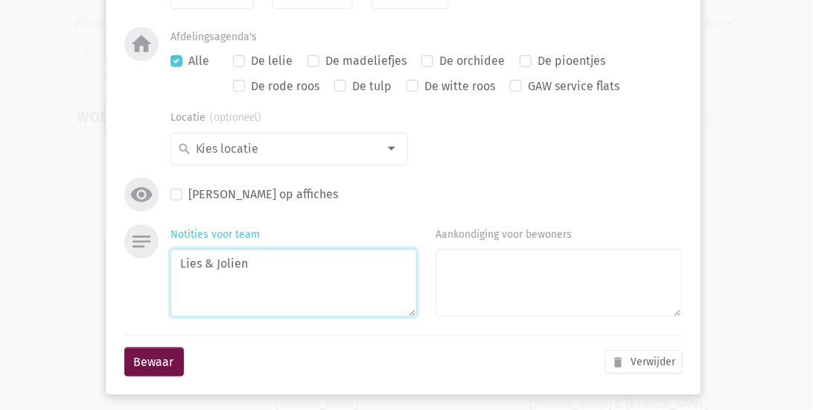
click at [261, 270] on textarea "Lies & Jolien" at bounding box center [294, 283] width 247 height 68
type textarea "Lies & Jolien + Kofiie"
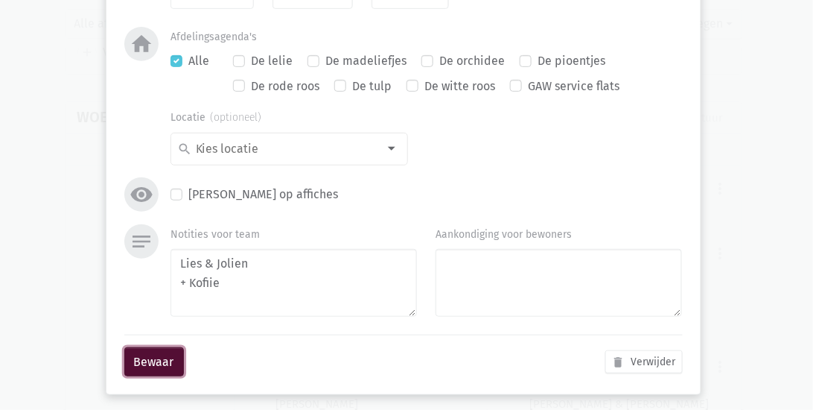
click at [136, 355] on button "Bewaar" at bounding box center [154, 362] width 60 height 30
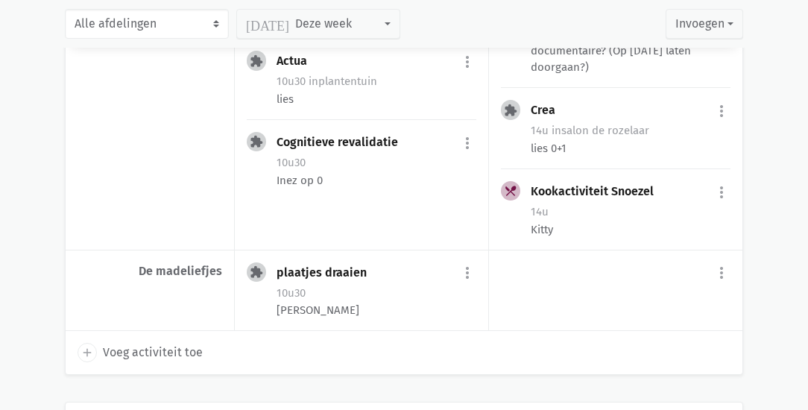
scroll to position [6180, 0]
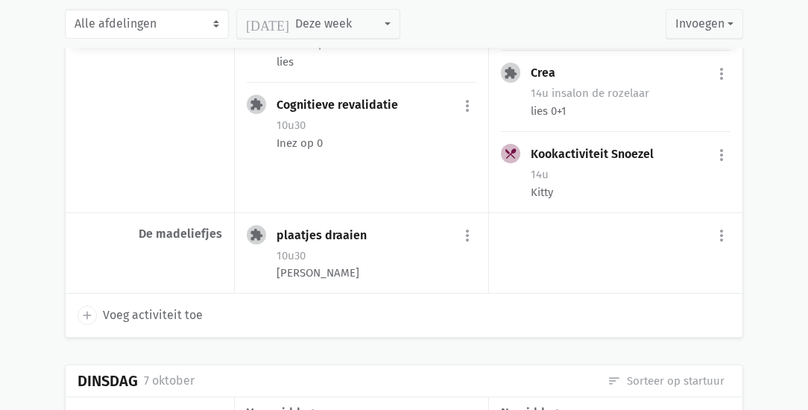
drag, startPoint x: 60, startPoint y: 215, endPoint x: 48, endPoint y: 220, distance: 13.4
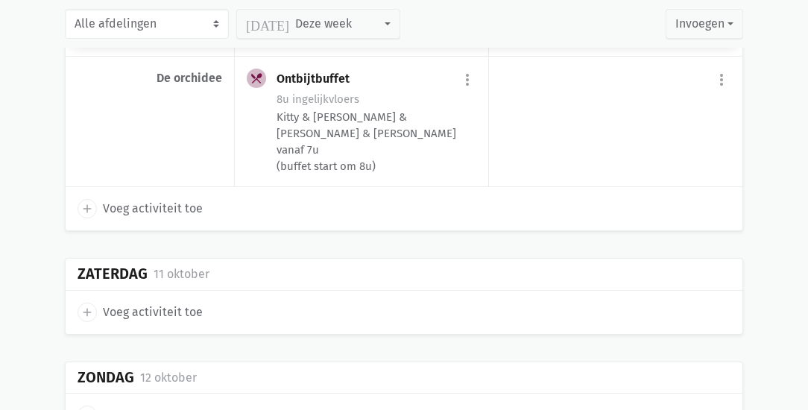
scroll to position [7775, 0]
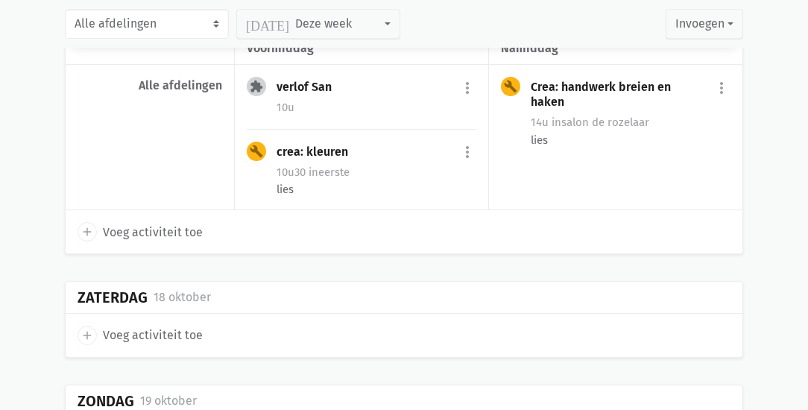
scroll to position [9556, 0]
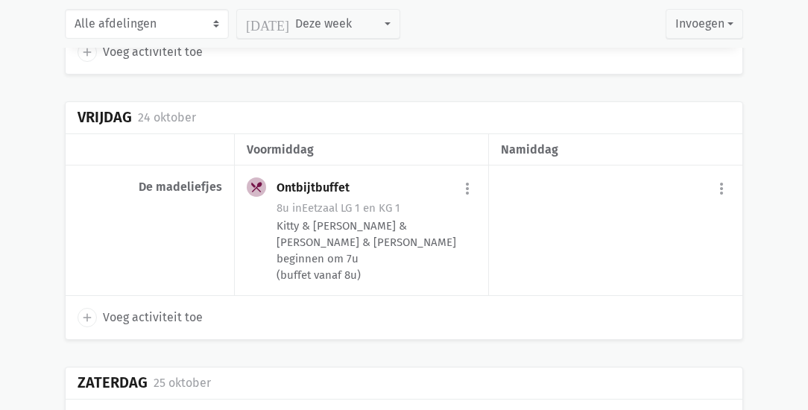
scroll to position [11066, 0]
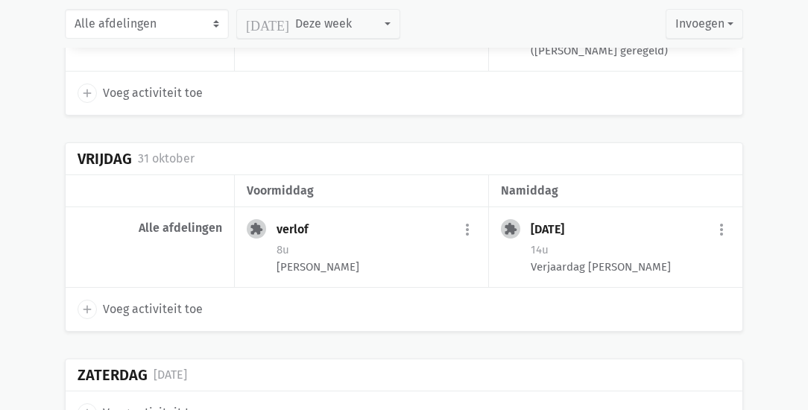
scroll to position [12456, 0]
